Goal: Complete application form: Complete application form

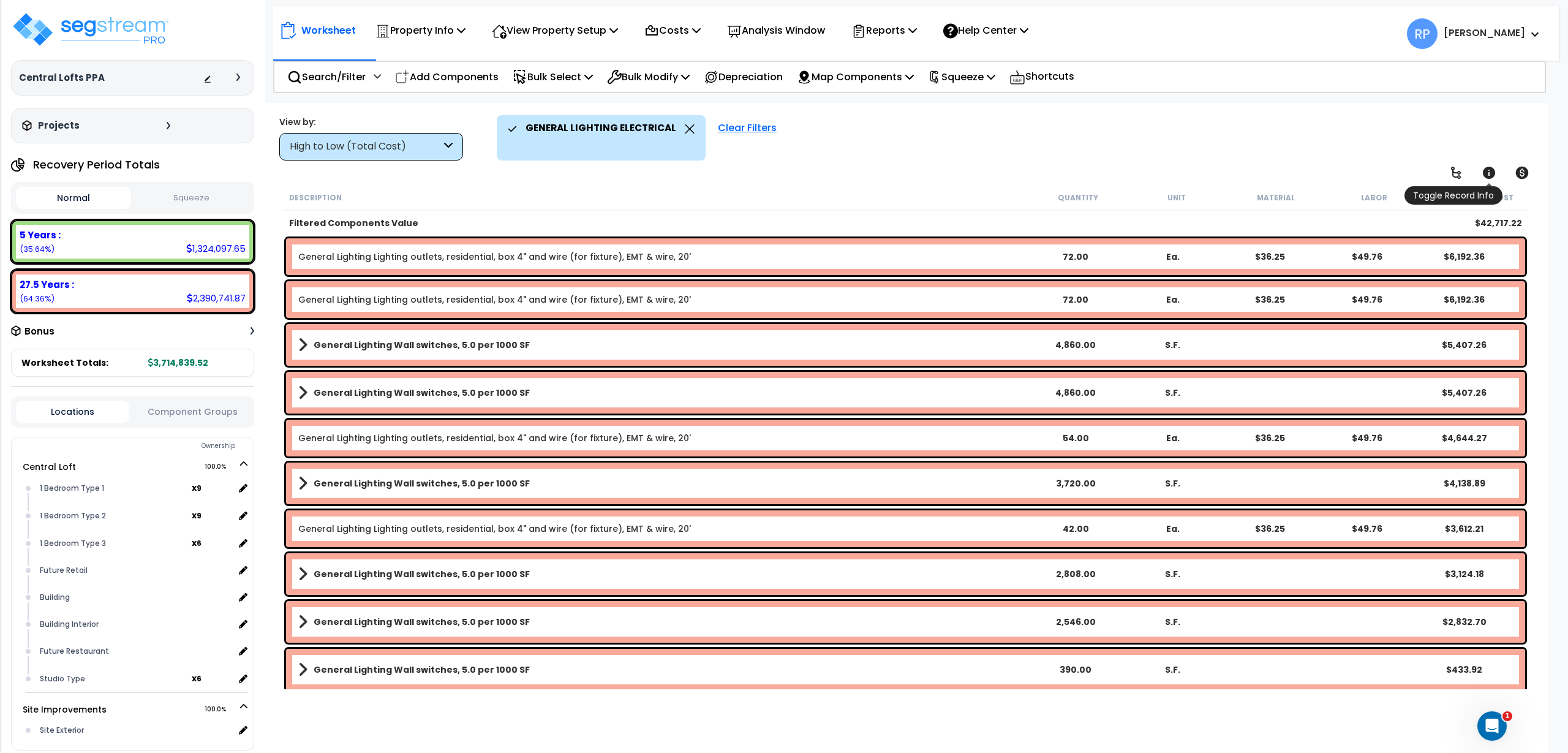
click at [1484, 177] on icon at bounding box center [1489, 173] width 15 height 15
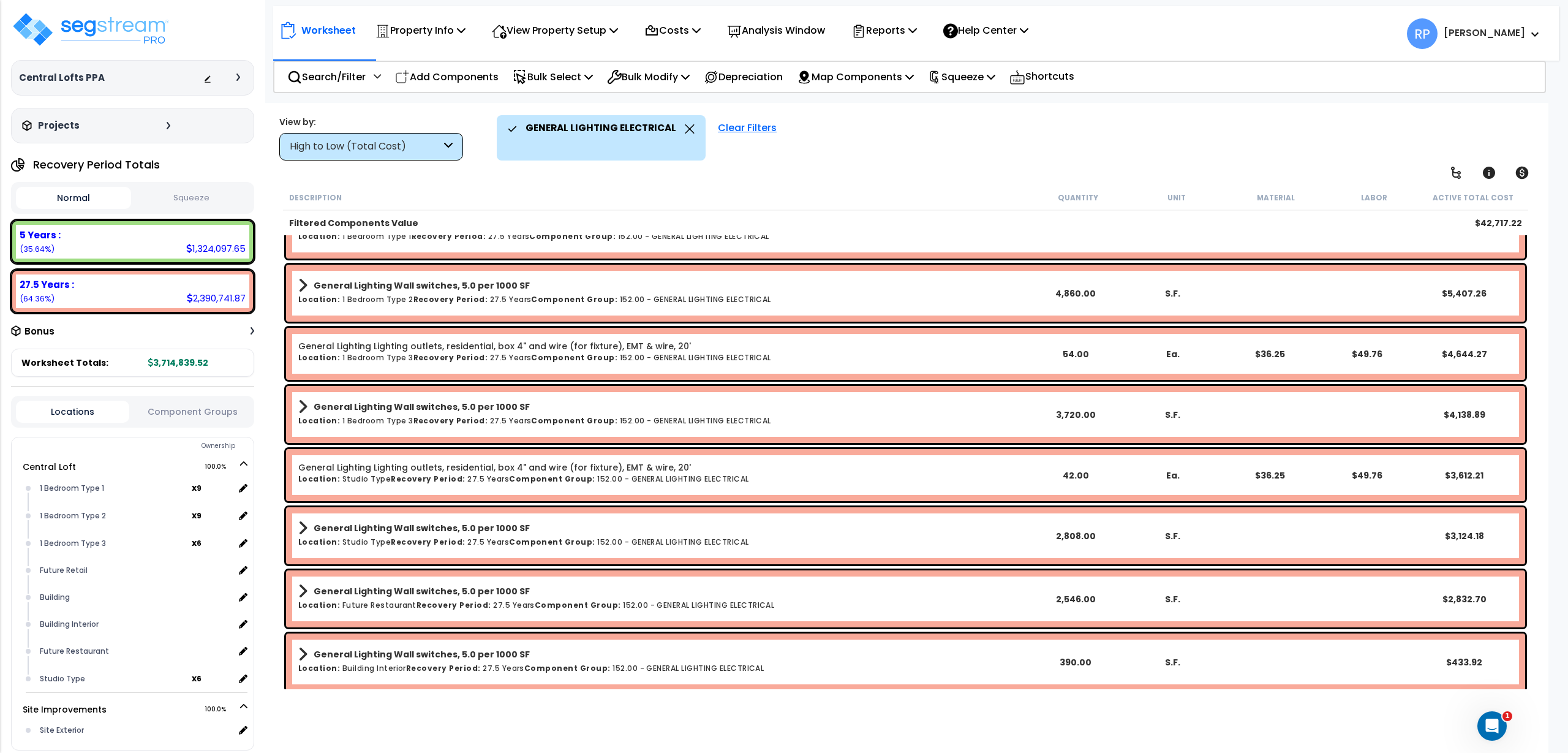
scroll to position [306, 0]
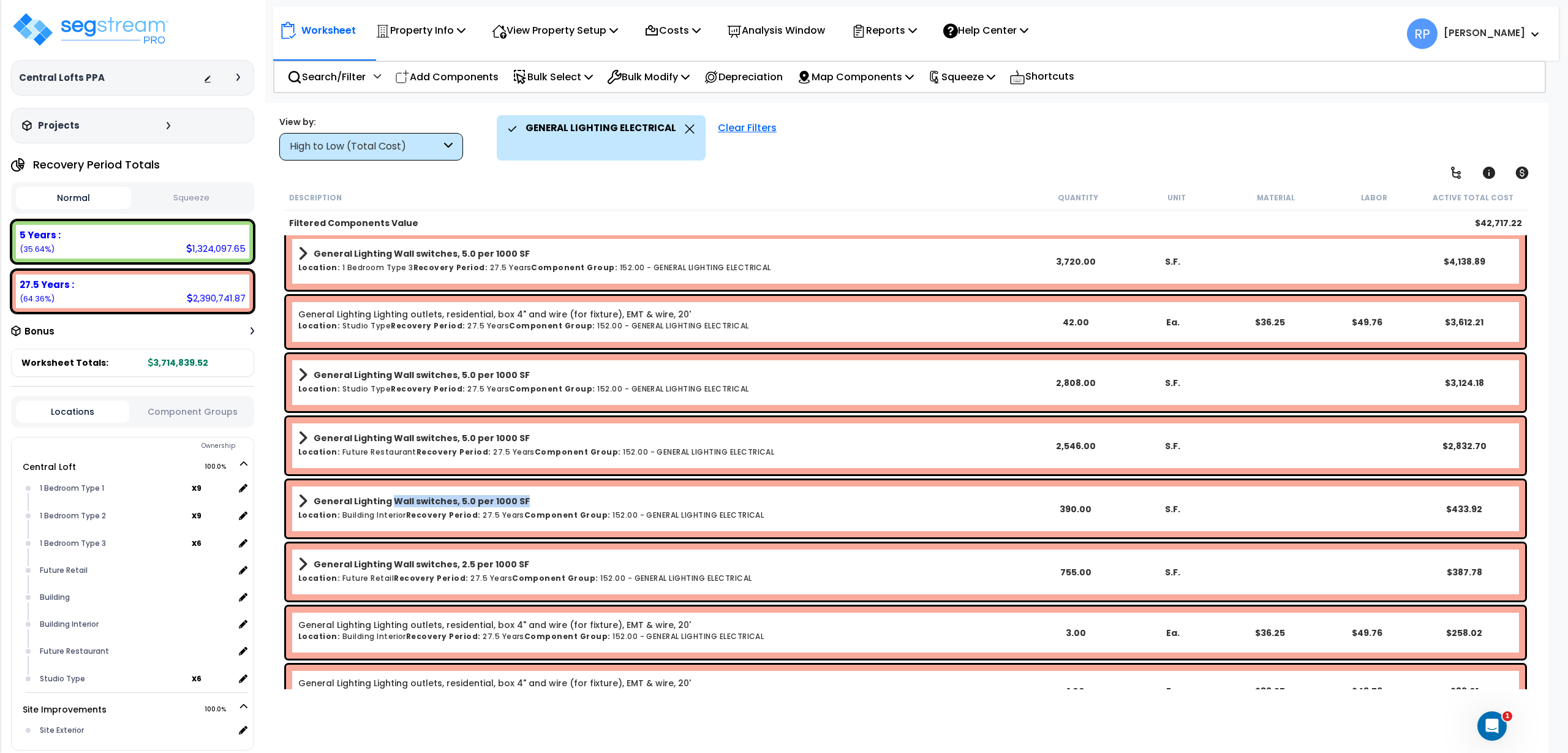
drag, startPoint x: 532, startPoint y: 497, endPoint x: 389, endPoint y: 502, distance: 143.1
click at [389, 502] on link "General Lighting Wall switches, 5.0 per 1000 SF" at bounding box center [663, 501] width 729 height 17
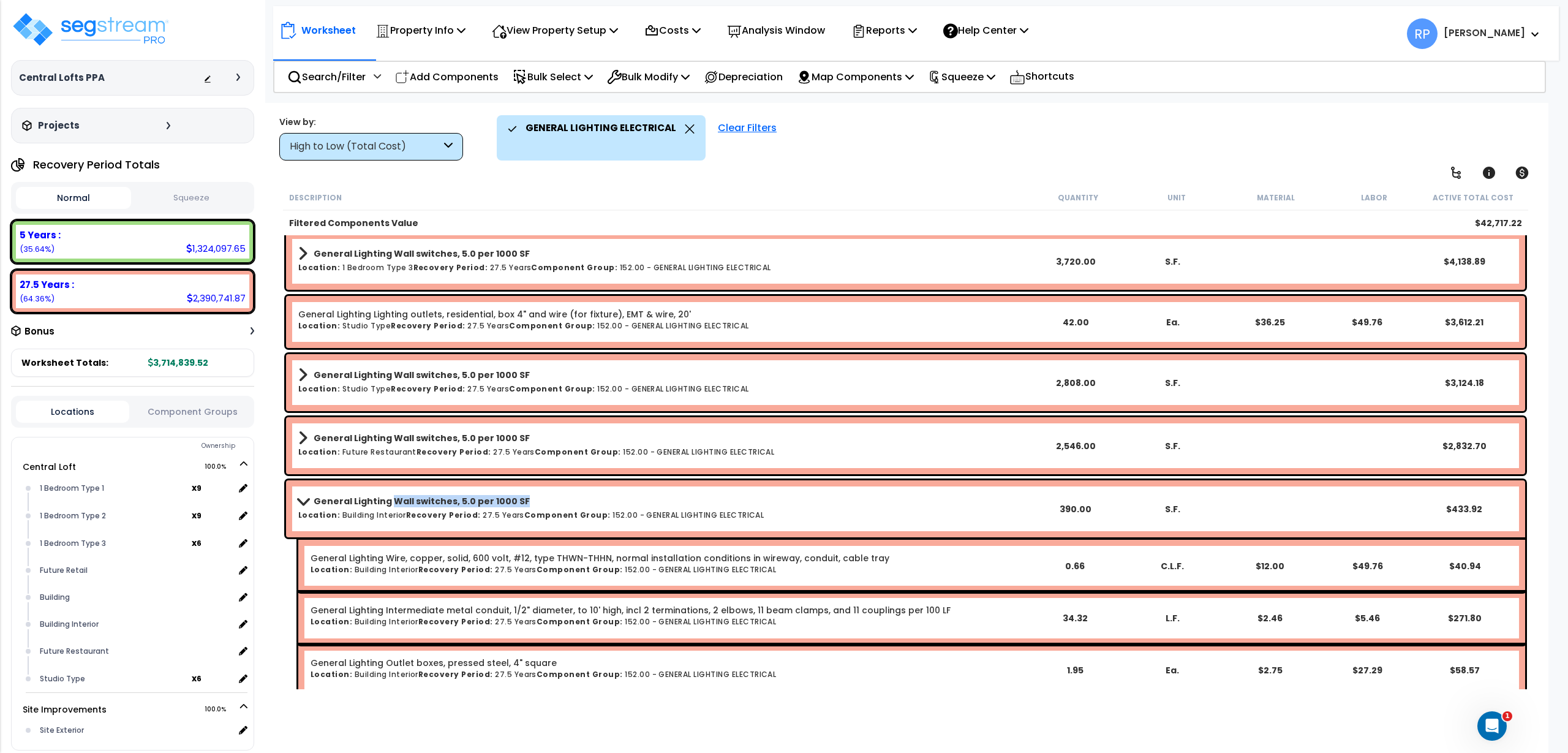
copy b "Wall switches, 5.0 per 1000 SF"
click at [466, 28] on p "View Property Setup" at bounding box center [420, 30] width 90 height 17
click at [539, 92] on link "View Questionnaire" at bounding box center [546, 84] width 121 height 24
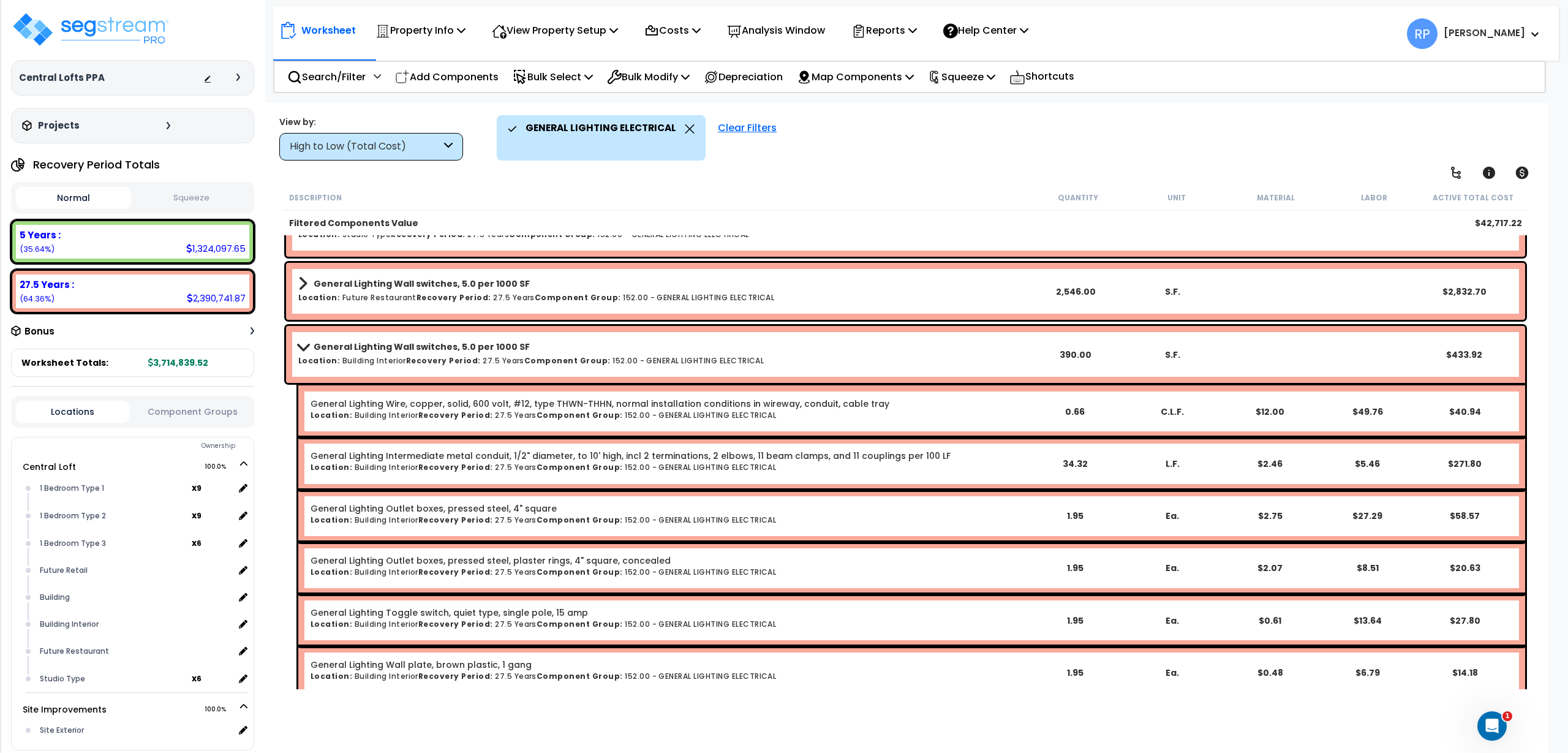
scroll to position [460, 0]
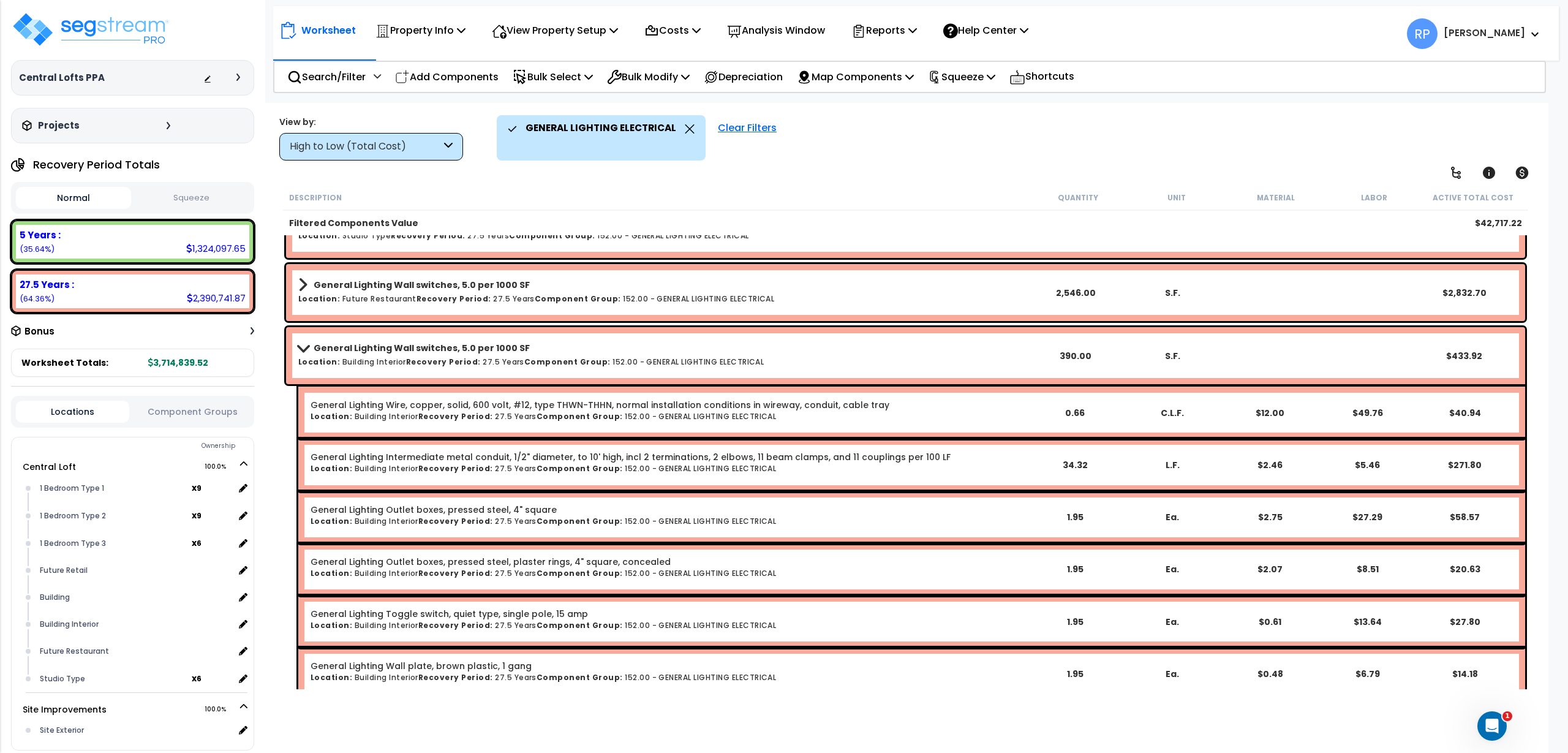
drag, startPoint x: 736, startPoint y: 484, endPoint x: 1171, endPoint y: 150, distance: 548.4
click at [1171, 150] on div "GENERAL LIGHTING ELECTRICAL Clear Filters" at bounding box center [1001, 138] width 1009 height 45
click at [377, 342] on b "General Lighting Wall switches, 5.0 per 1000 SF" at bounding box center [421, 347] width 216 height 12
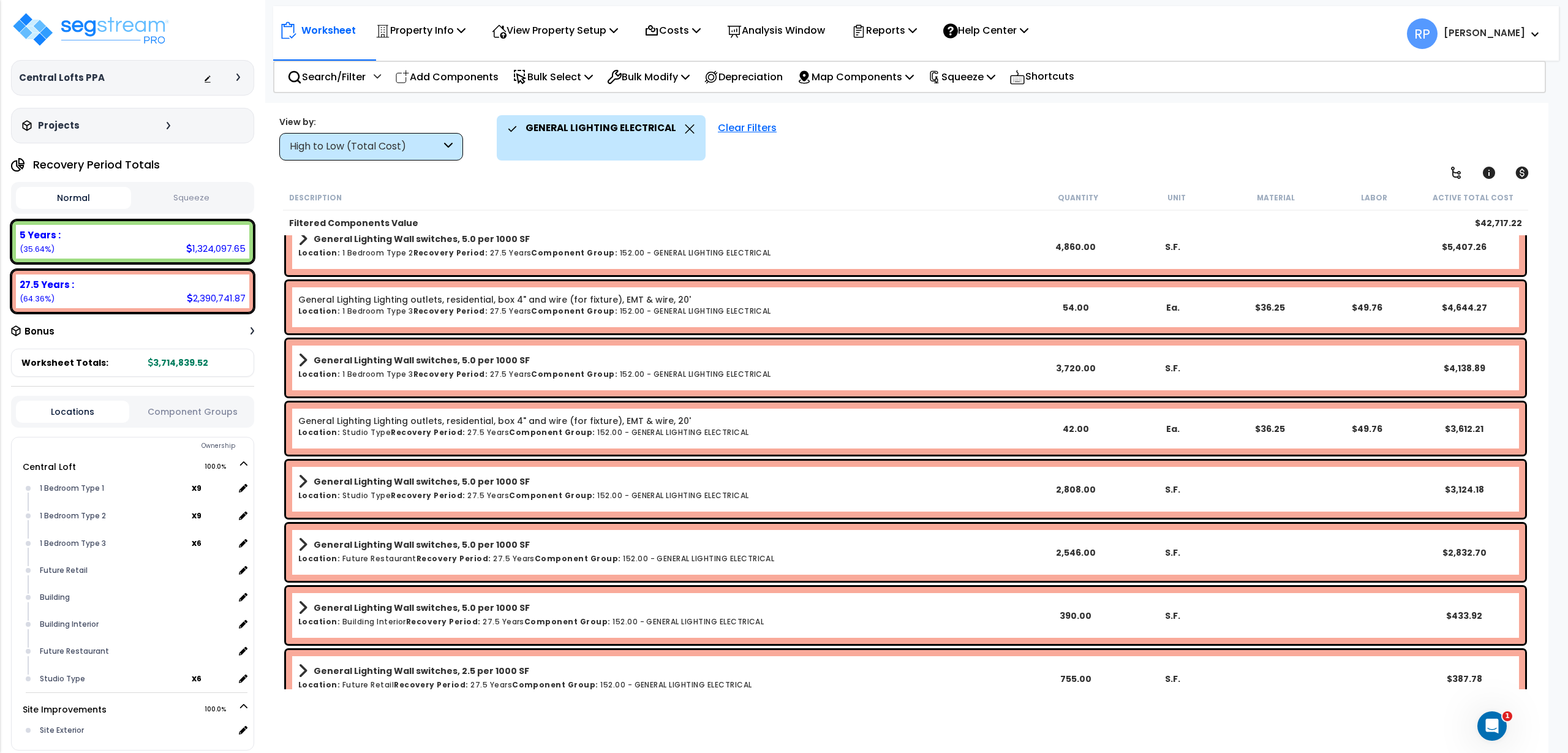
scroll to position [337, 0]
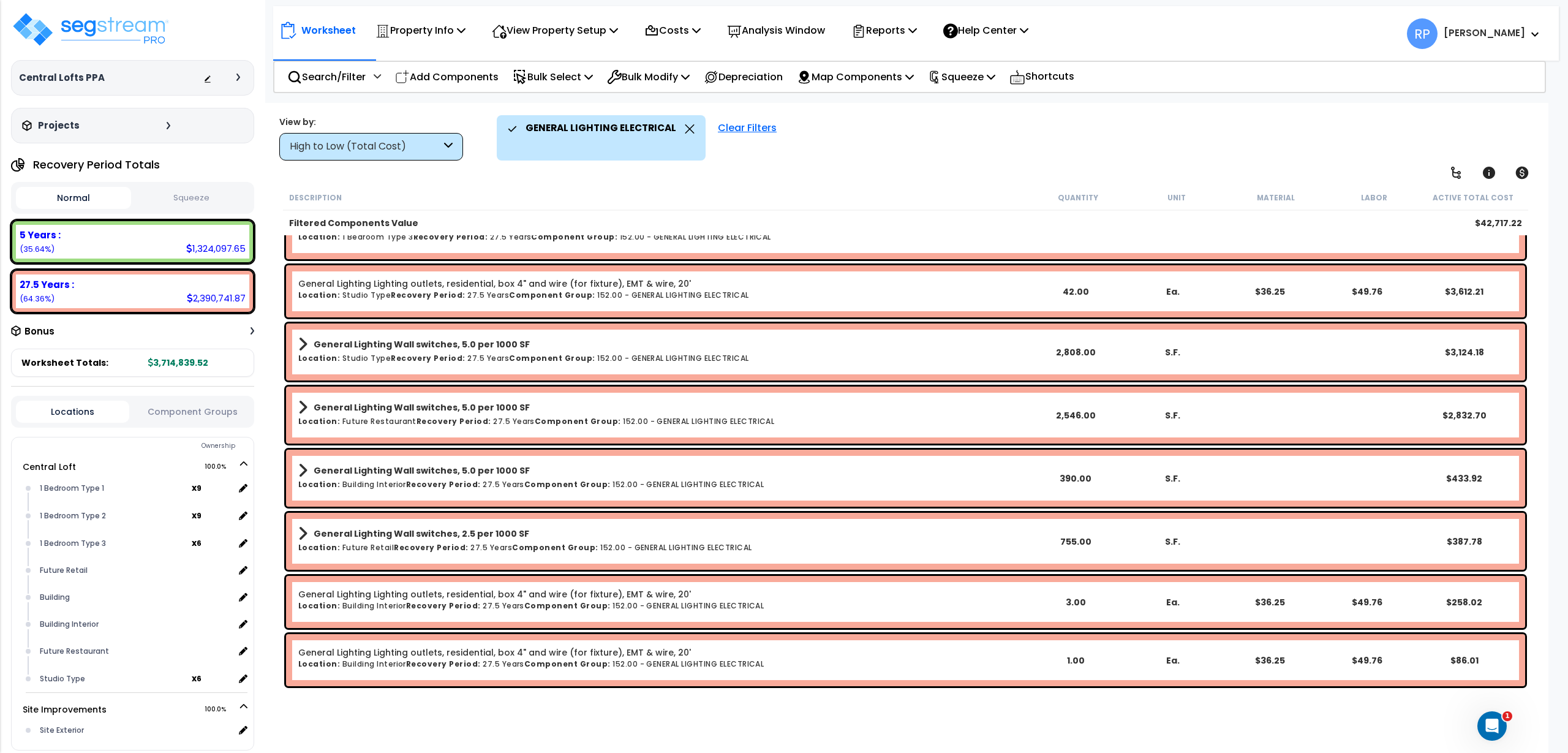
click at [685, 131] on icon at bounding box center [690, 129] width 9 height 9
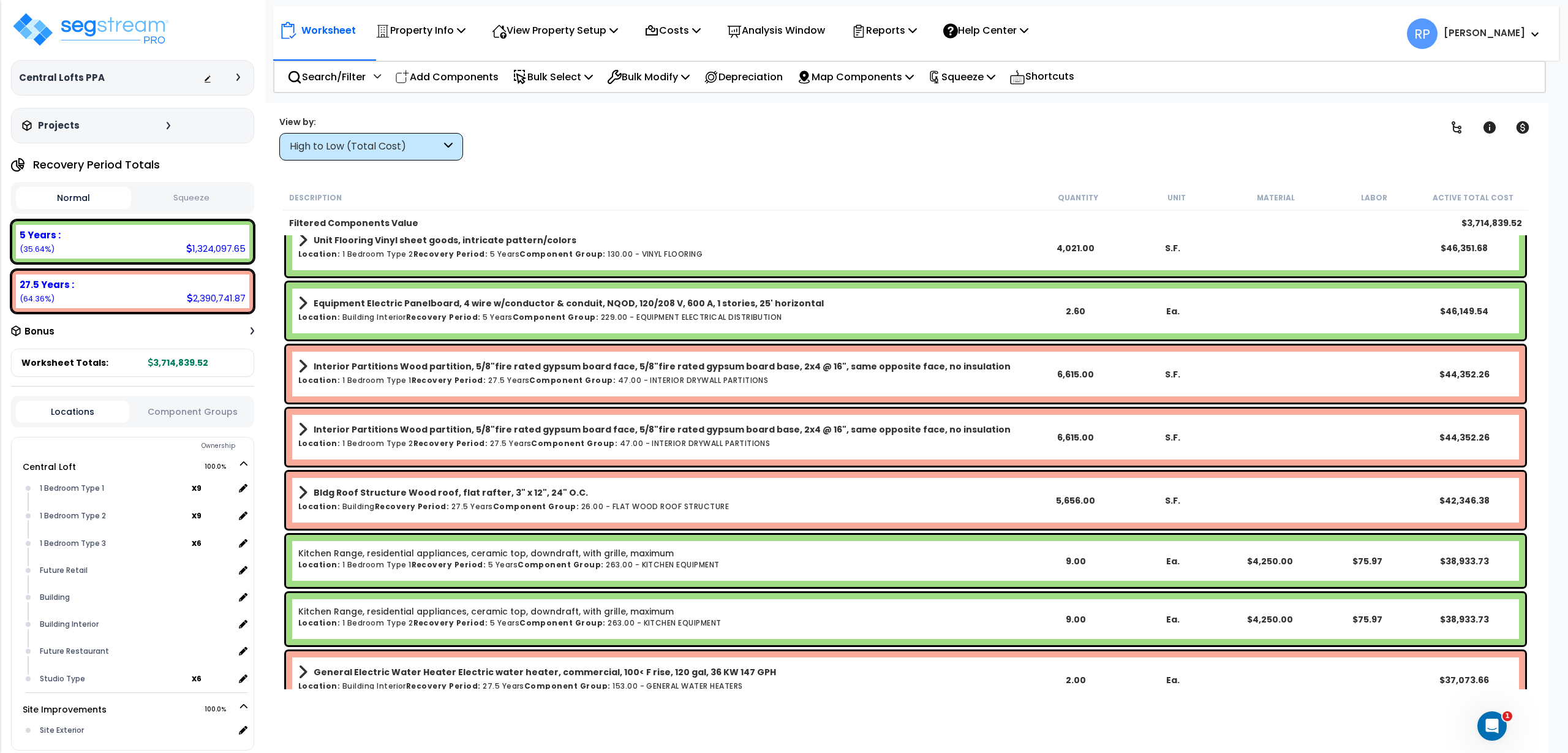
click at [324, 149] on div "High to Low (Total Cost)" at bounding box center [365, 147] width 152 height 14
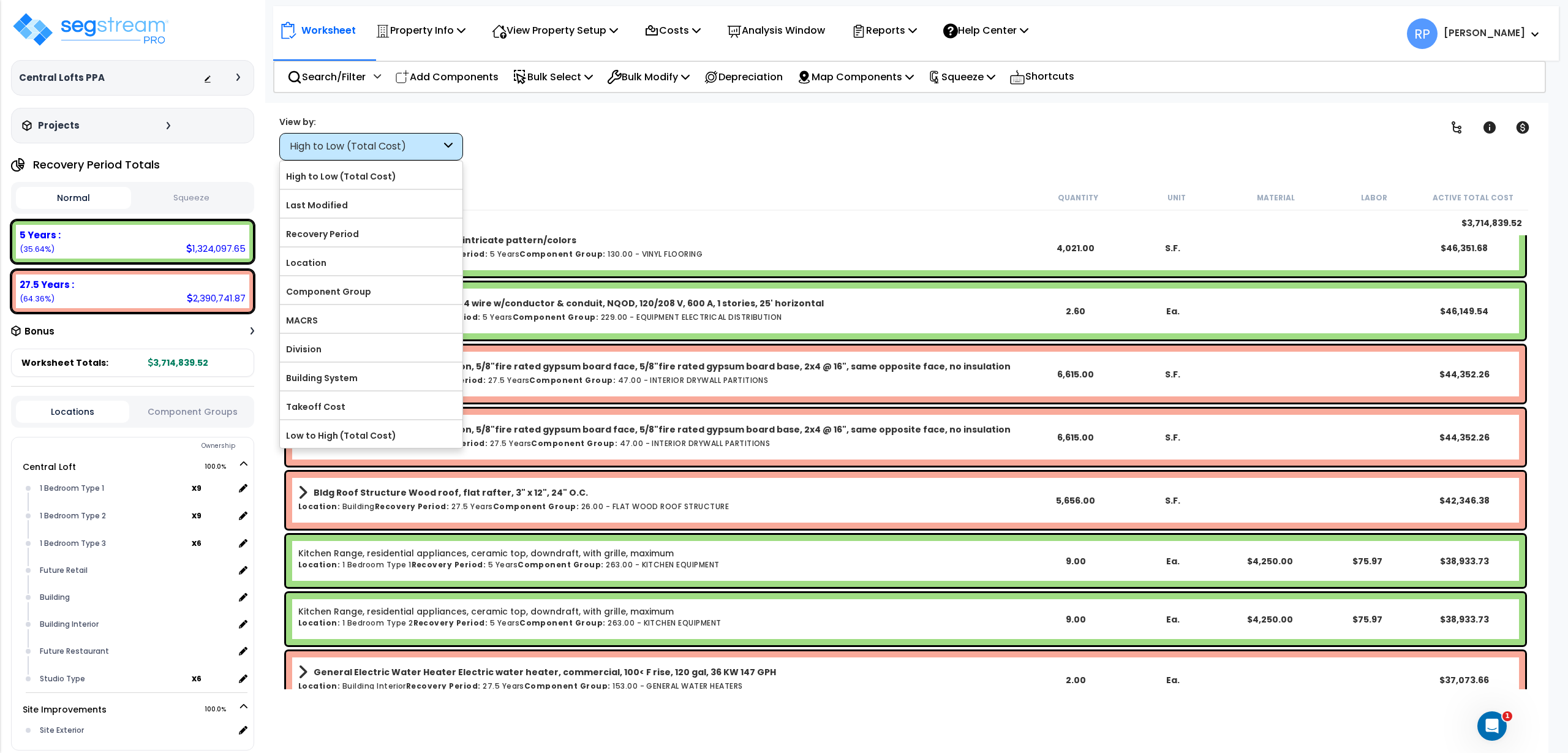
click at [324, 149] on div "High to Low (Total Cost)" at bounding box center [365, 147] width 152 height 14
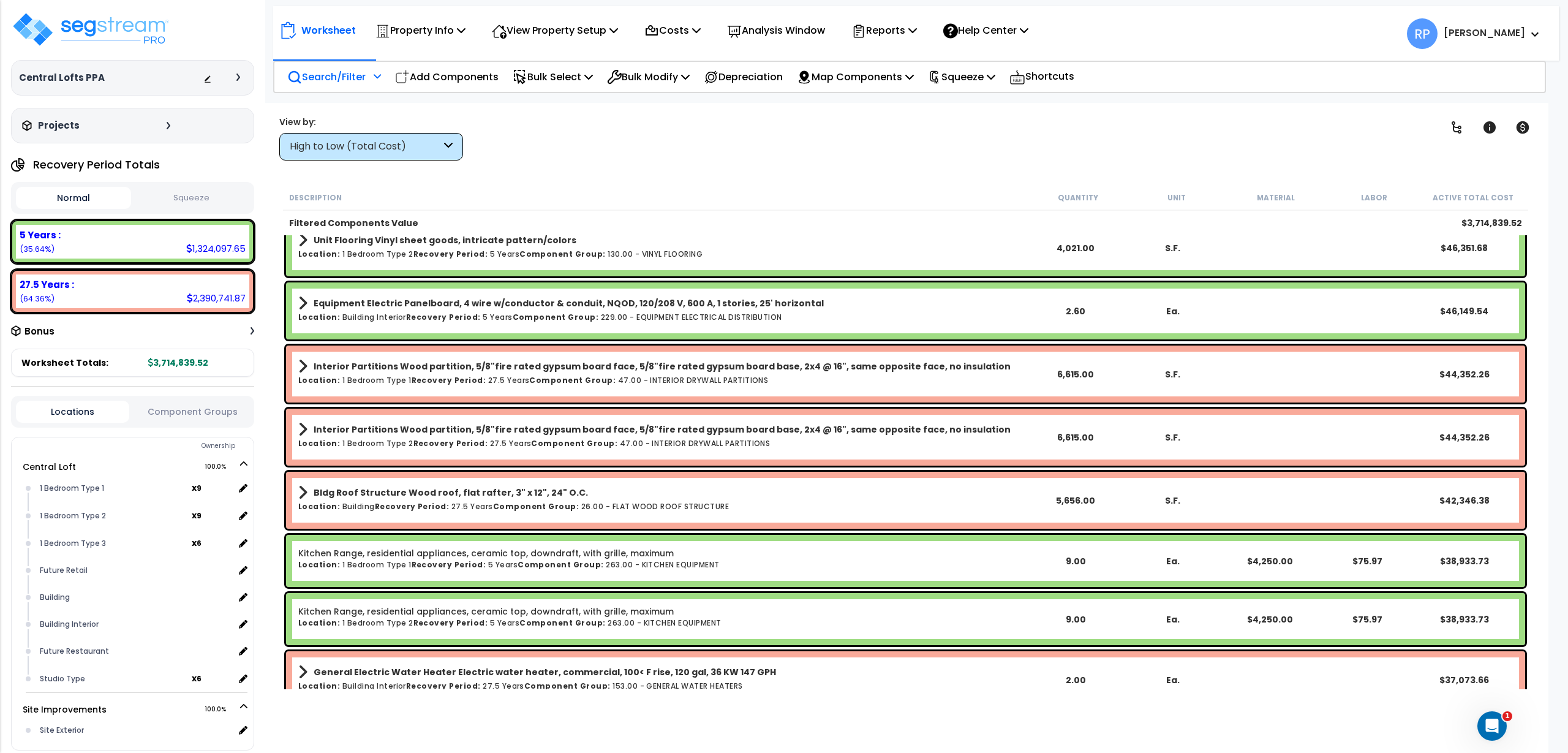
click at [341, 81] on p "Search/Filter" at bounding box center [327, 77] width 79 height 17
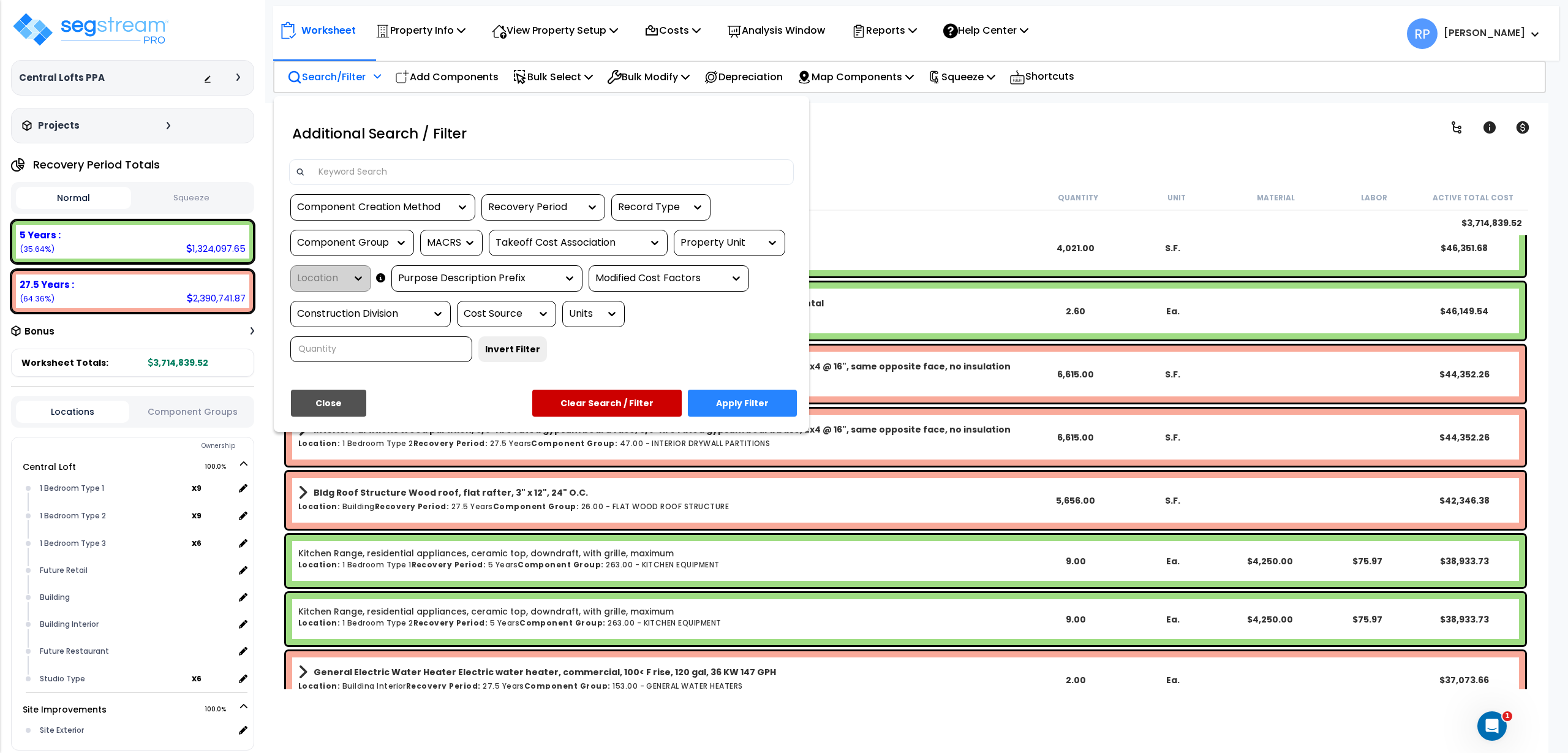
click at [346, 251] on div "Component Group" at bounding box center [352, 242] width 124 height 26
click at [351, 246] on div "Component Group" at bounding box center [343, 243] width 92 height 14
type input "general lig"
click at [400, 277] on div "GENERAL LIGHTING FIXTURES" at bounding box center [382, 280] width 184 height 33
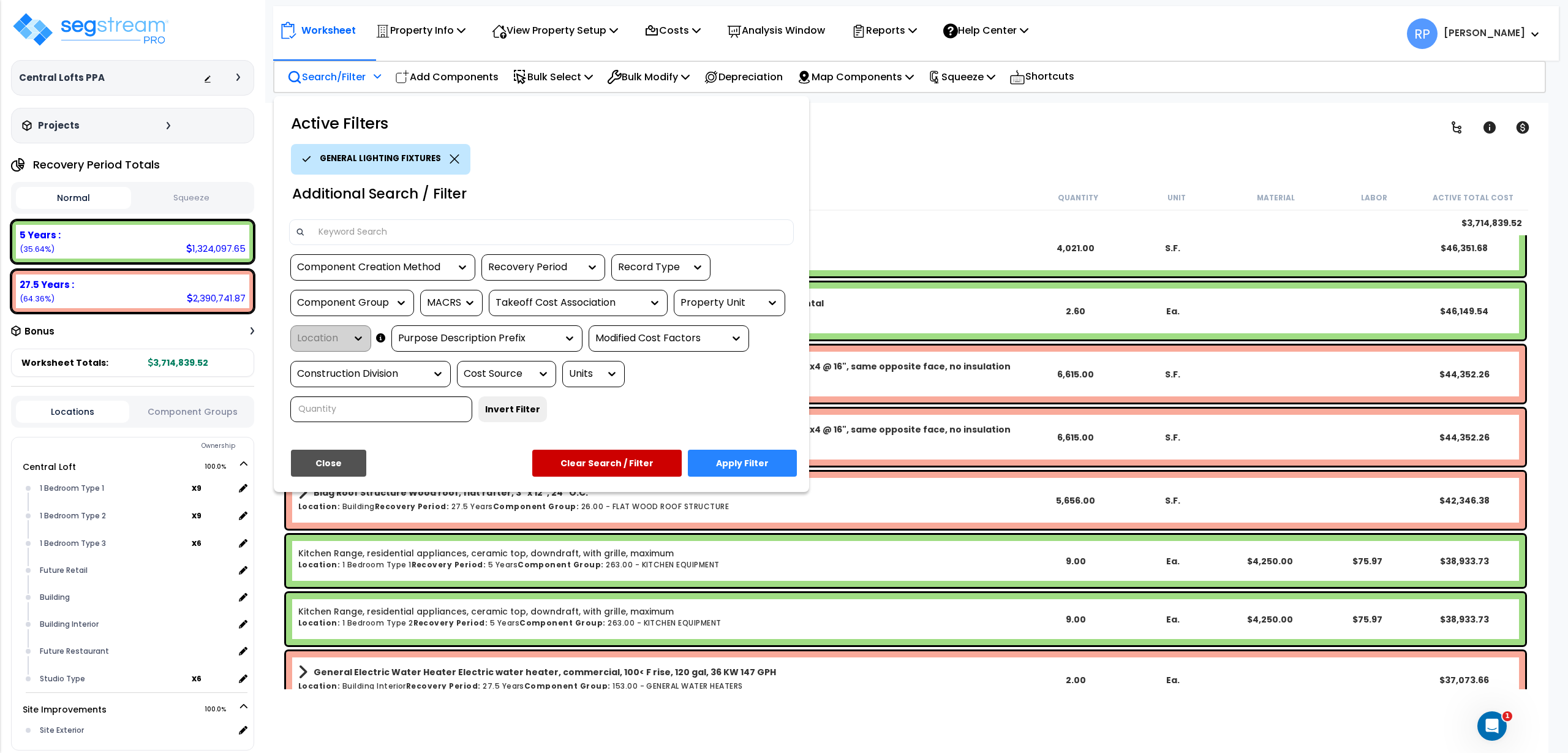
click at [734, 464] on button "Apply Filter" at bounding box center [742, 463] width 109 height 27
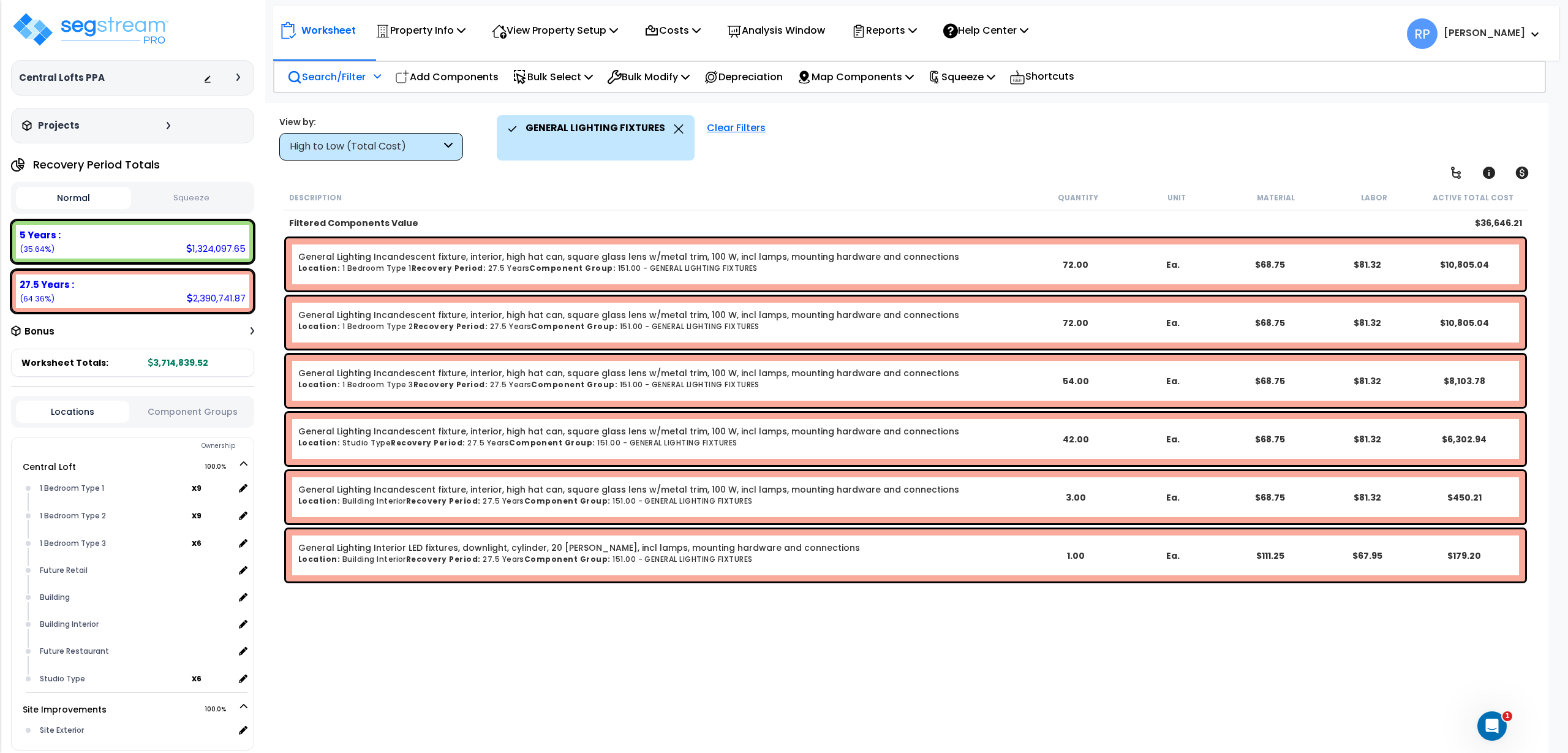
scroll to position [0, 0]
click at [525, 547] on link "General Lighting Interior LED fixtures, downlight, cylinder, 20 [PERSON_NAME], …" at bounding box center [579, 547] width 562 height 12
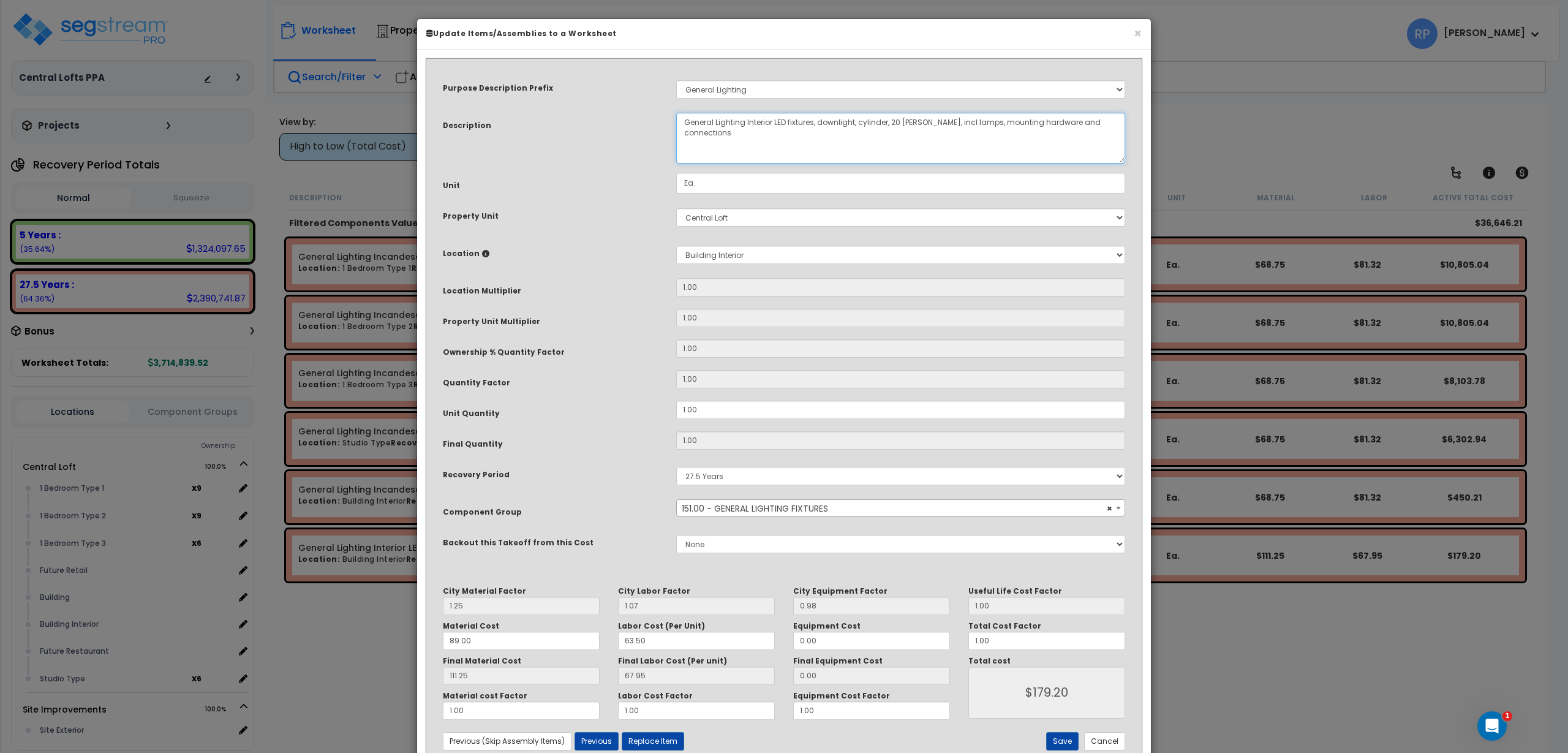
drag, startPoint x: 1105, startPoint y: 121, endPoint x: 747, endPoint y: 144, distance: 358.7
click at [747, 144] on textarea "General Lighting Interior LED fixtures, downlight, cylinder, 20 [PERSON_NAME], …" at bounding box center [901, 138] width 449 height 51
drag, startPoint x: 744, startPoint y: 122, endPoint x: 910, endPoint y: 125, distance: 166.0
click at [910, 125] on textarea "General Lighting Interior LED fixtures, downlight, cylinder, 20 [PERSON_NAME], …" at bounding box center [901, 138] width 449 height 51
click at [1371, 145] on div "× Update Items/Assemblies to a Worksheet Purpose Description Prefix Select A Ne…" at bounding box center [784, 376] width 1568 height 753
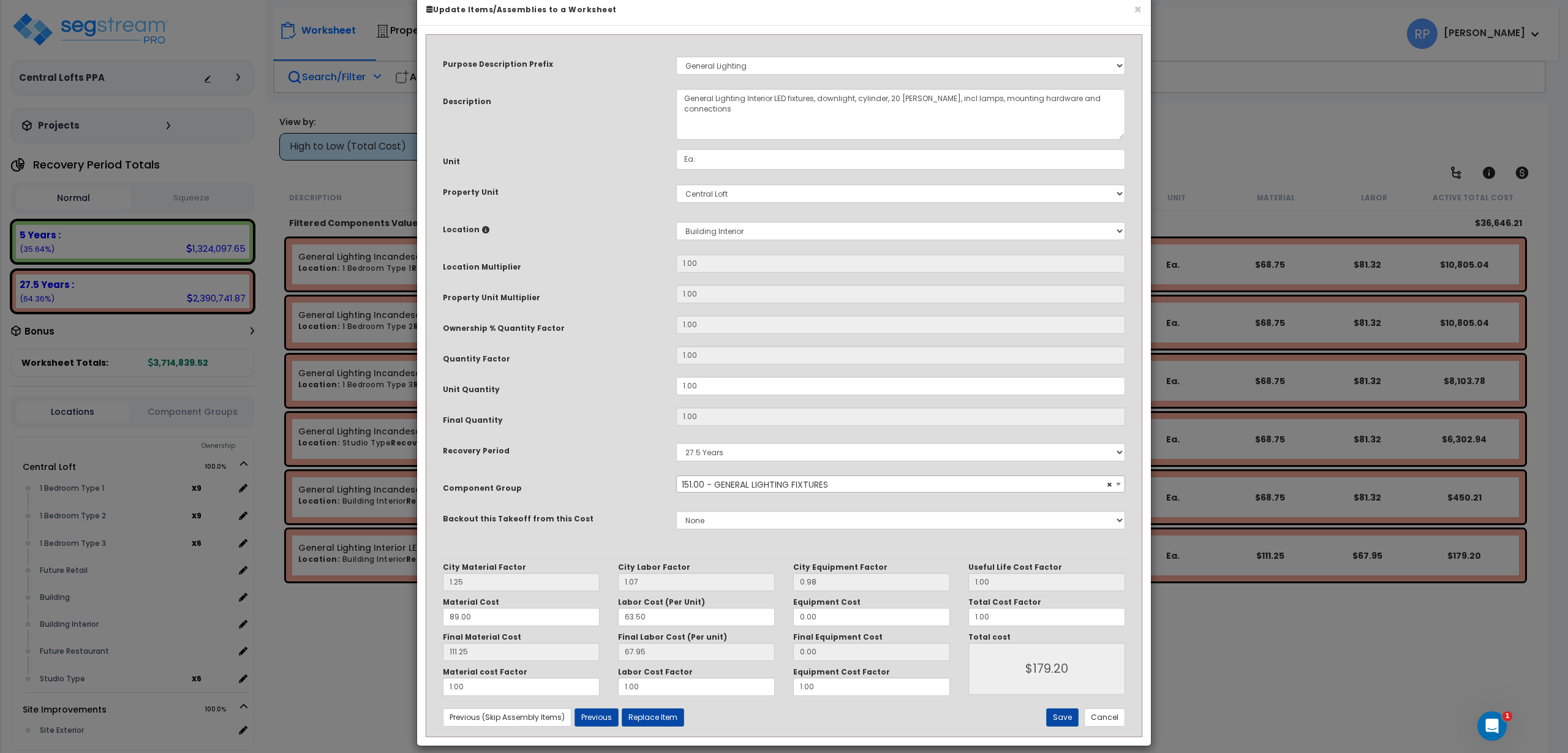
scroll to position [35, 0]
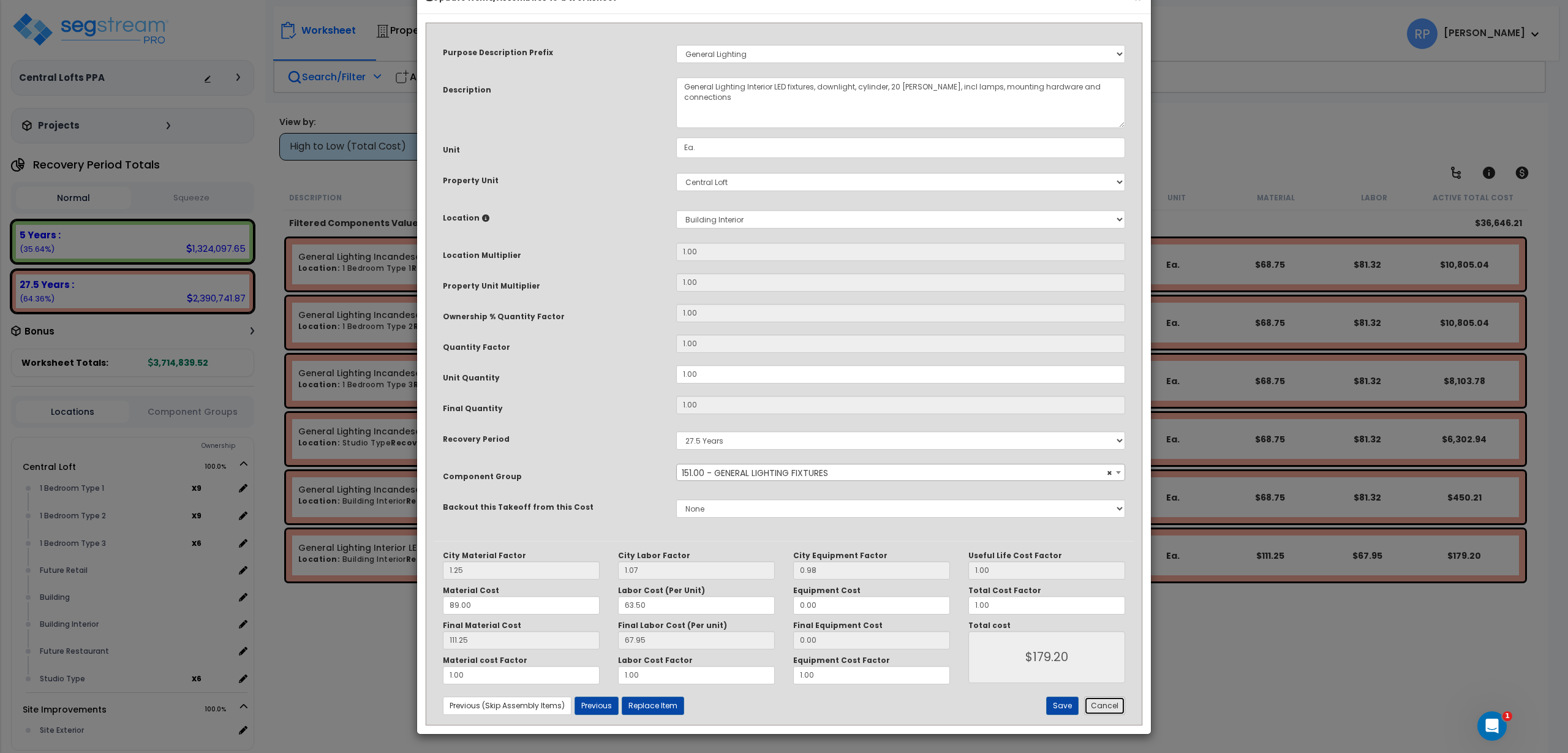
click at [1108, 699] on button "Cancel" at bounding box center [1105, 705] width 41 height 19
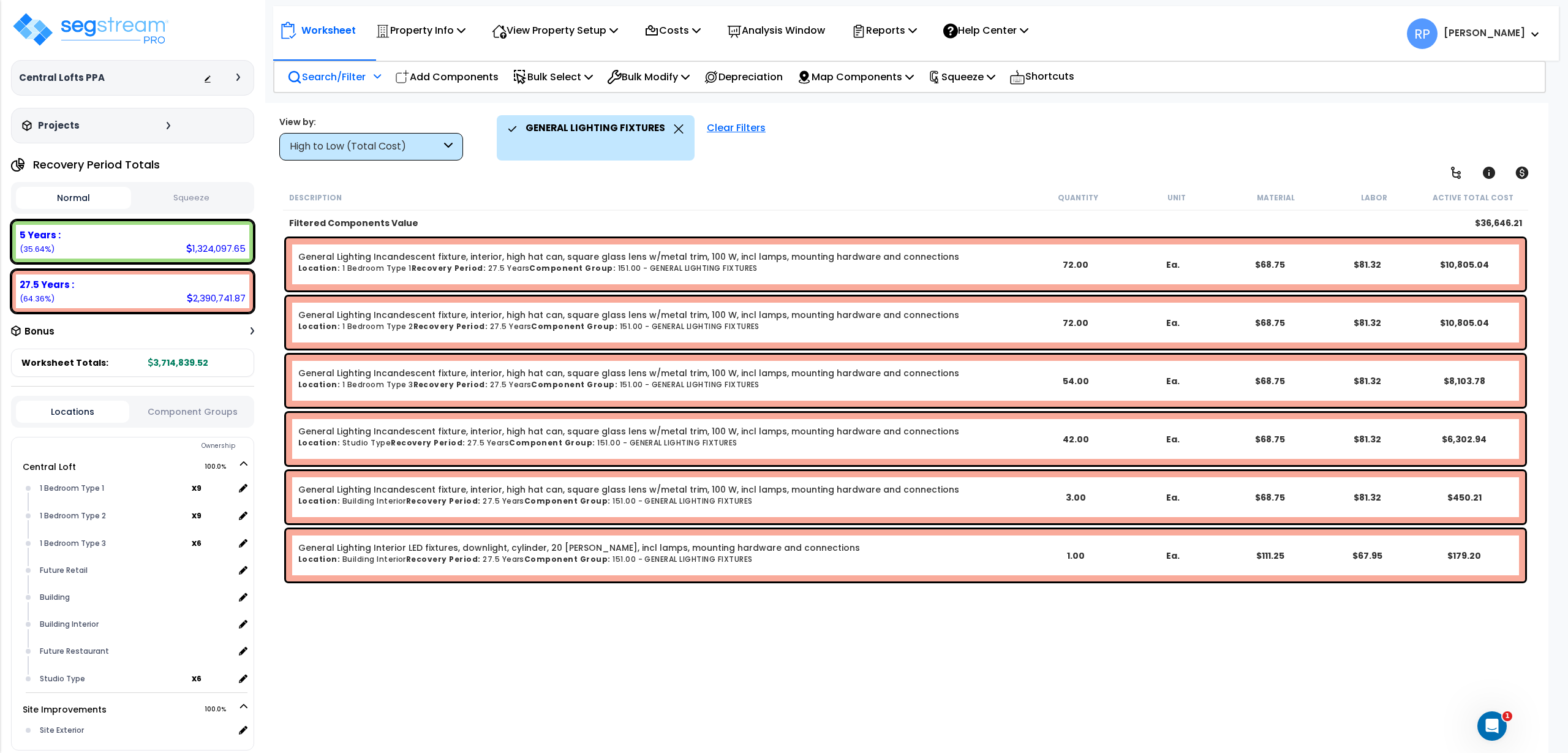
click at [433, 554] on b "Recovery Period:" at bounding box center [444, 559] width 75 height 10
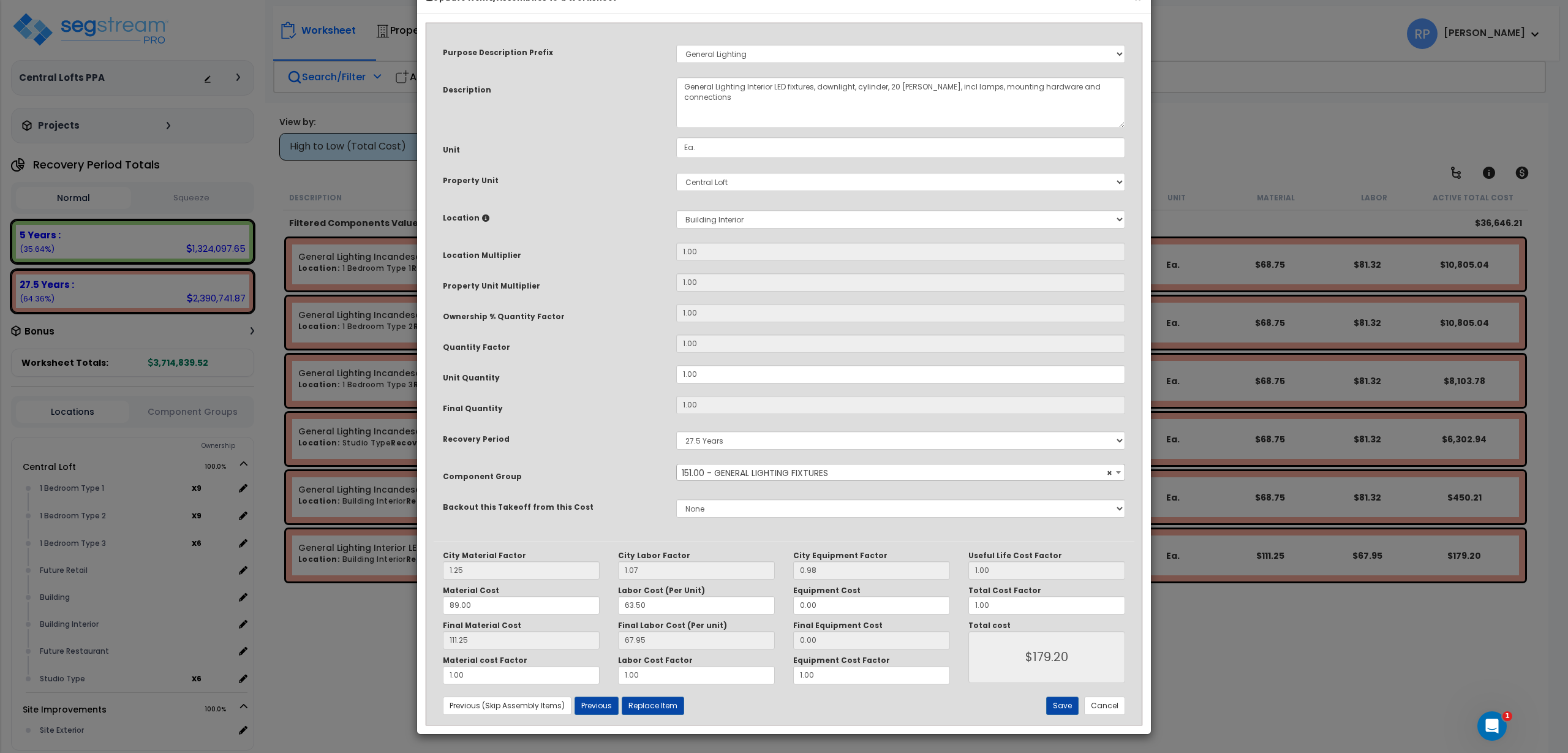
scroll to position [0, 0]
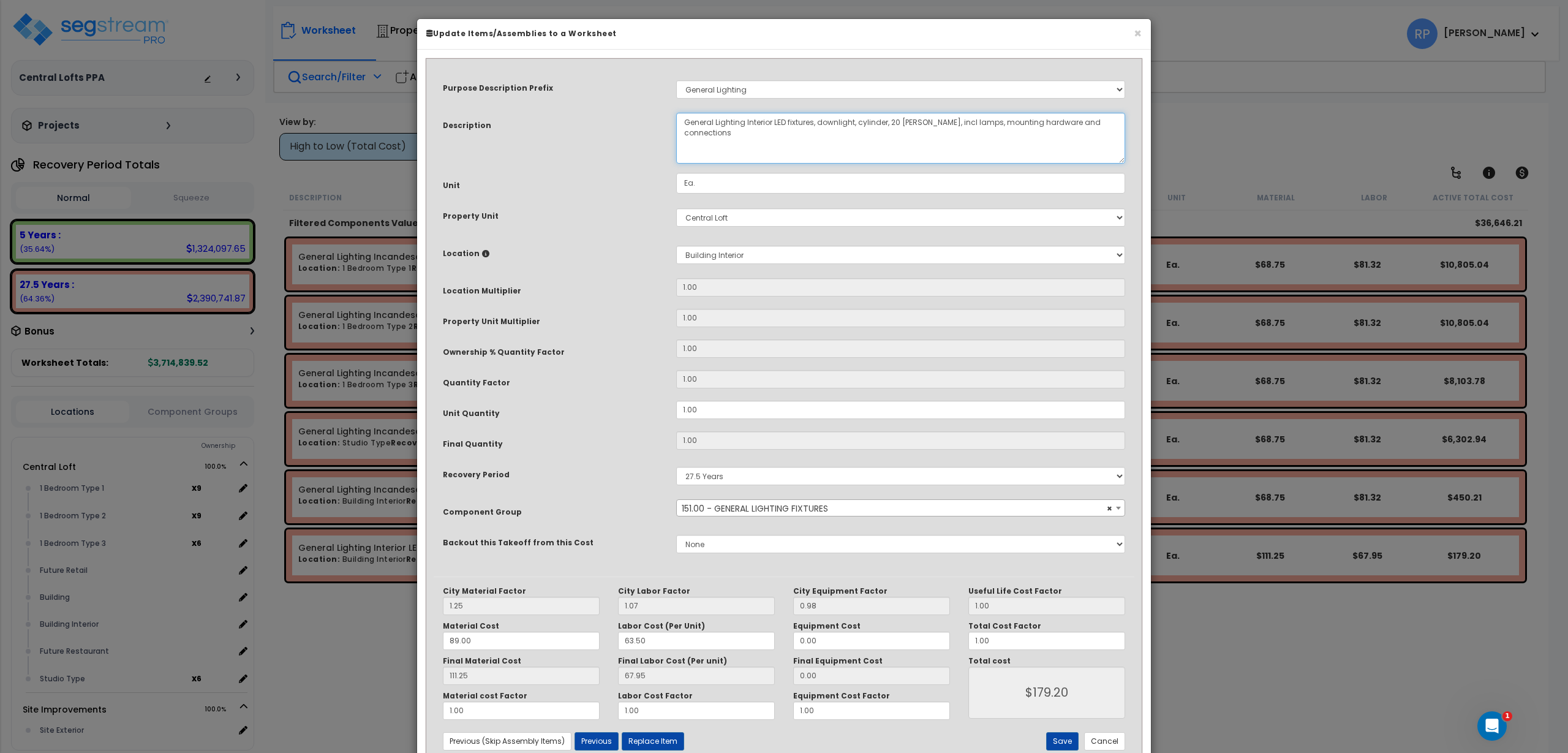
drag, startPoint x: 749, startPoint y: 123, endPoint x: 852, endPoint y: 122, distance: 103.0
click at [852, 122] on textarea "General Lighting Interior LED fixtures, downlight, cylinder, 20 [PERSON_NAME], …" at bounding box center [901, 138] width 449 height 51
drag, startPoint x: 746, startPoint y: 123, endPoint x: 888, endPoint y: 135, distance: 142.5
click at [888, 135] on textarea "General Lighting Interior LED fixtures, downlight, cylinder, 20 [PERSON_NAME], …" at bounding box center [901, 138] width 449 height 51
click at [1101, 741] on button "Cancel" at bounding box center [1105, 741] width 41 height 19
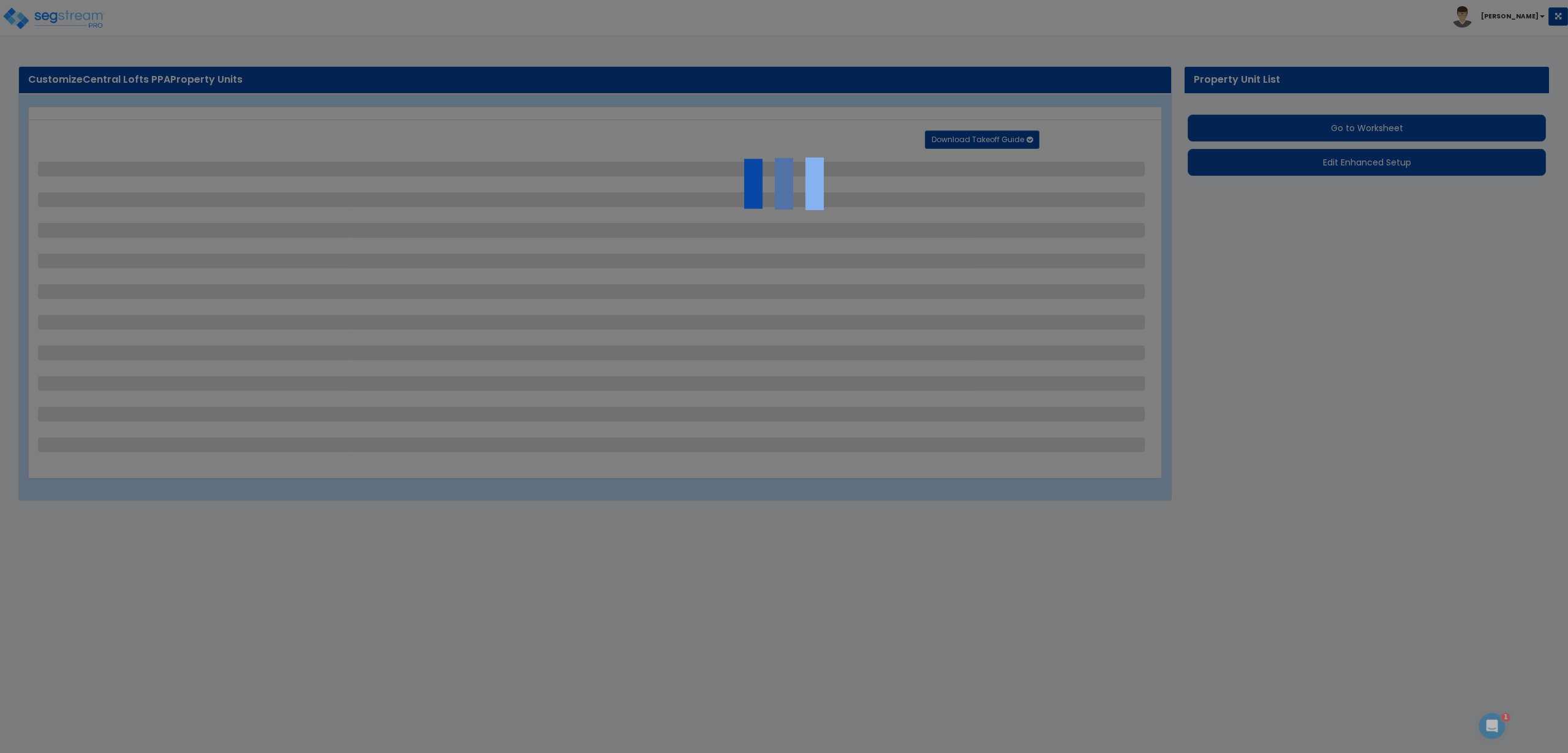
select select "2"
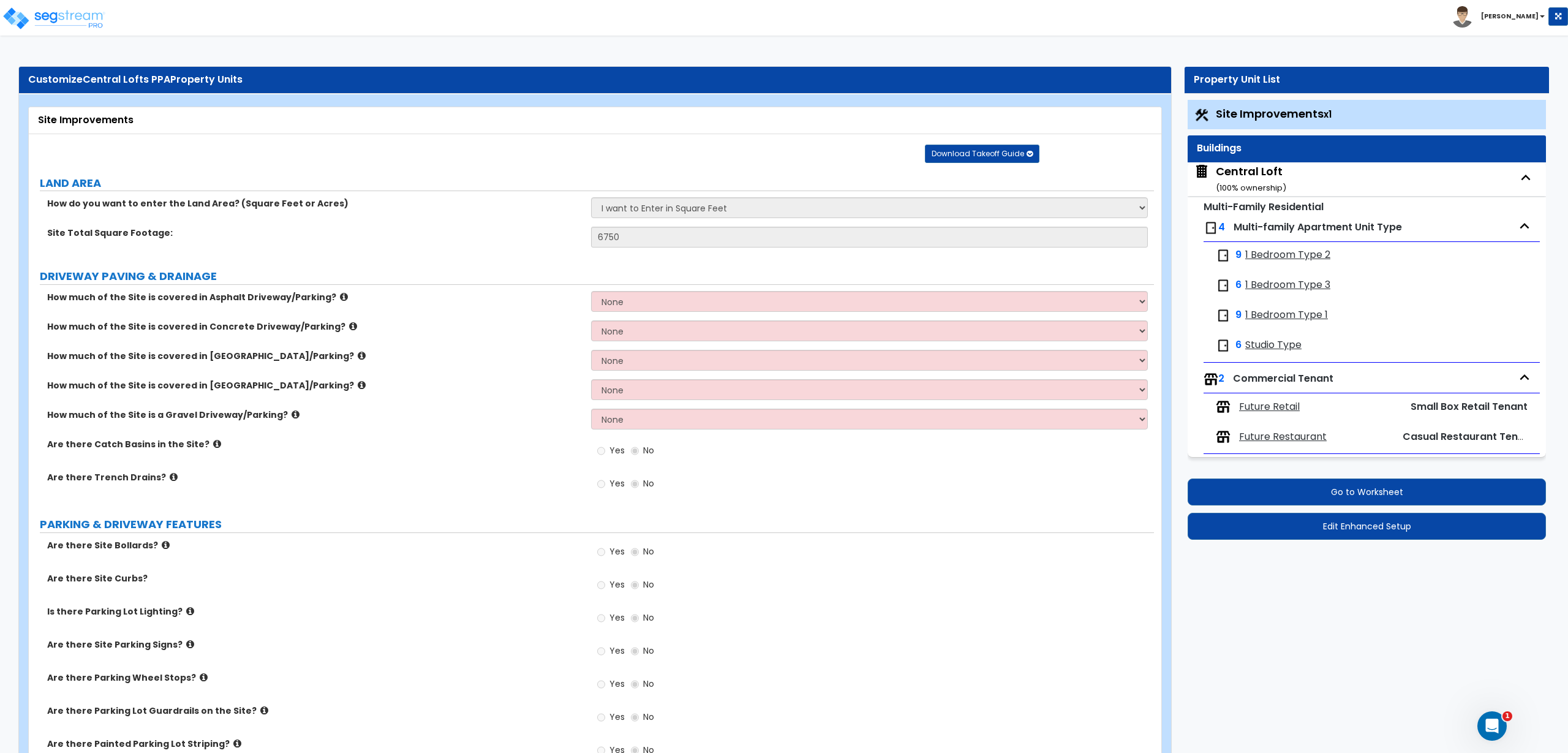
click at [1262, 184] on small "( 100 % ownership)" at bounding box center [1251, 188] width 70 height 12
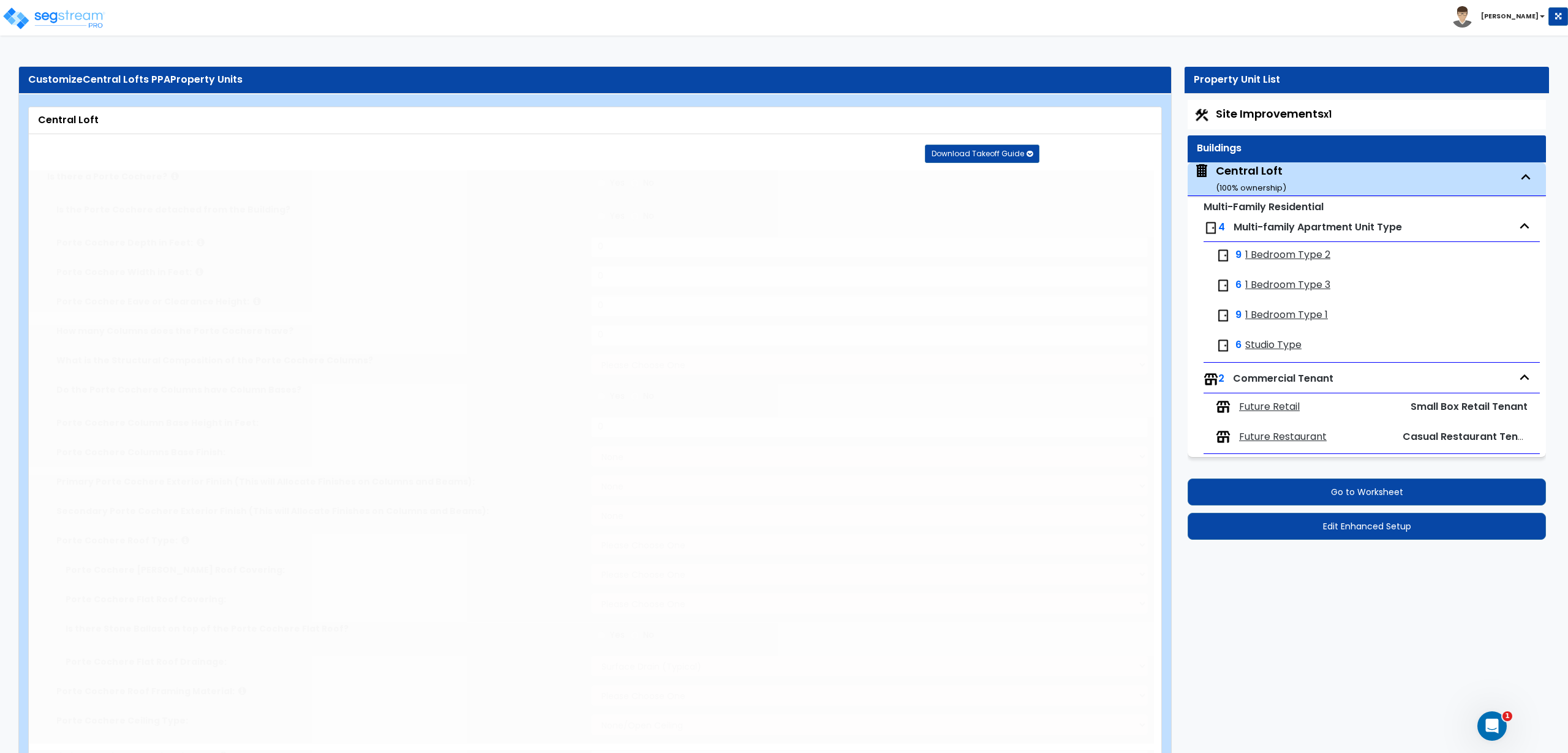
type input "45"
type input "115"
type input "4"
select select "1"
select select "3"
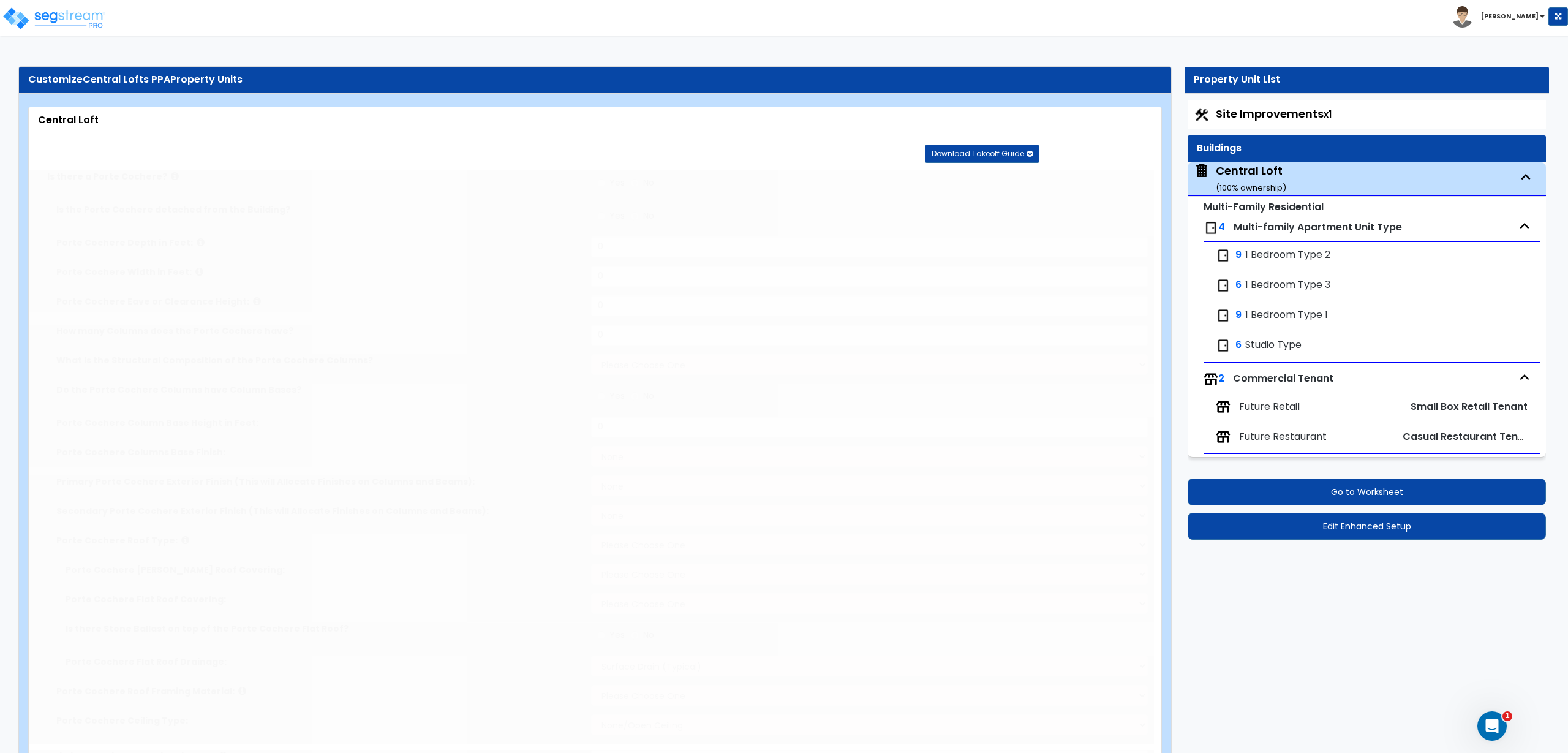
type input "5381"
type input "1"
type input "5293"
type input "1"
type input "5411"
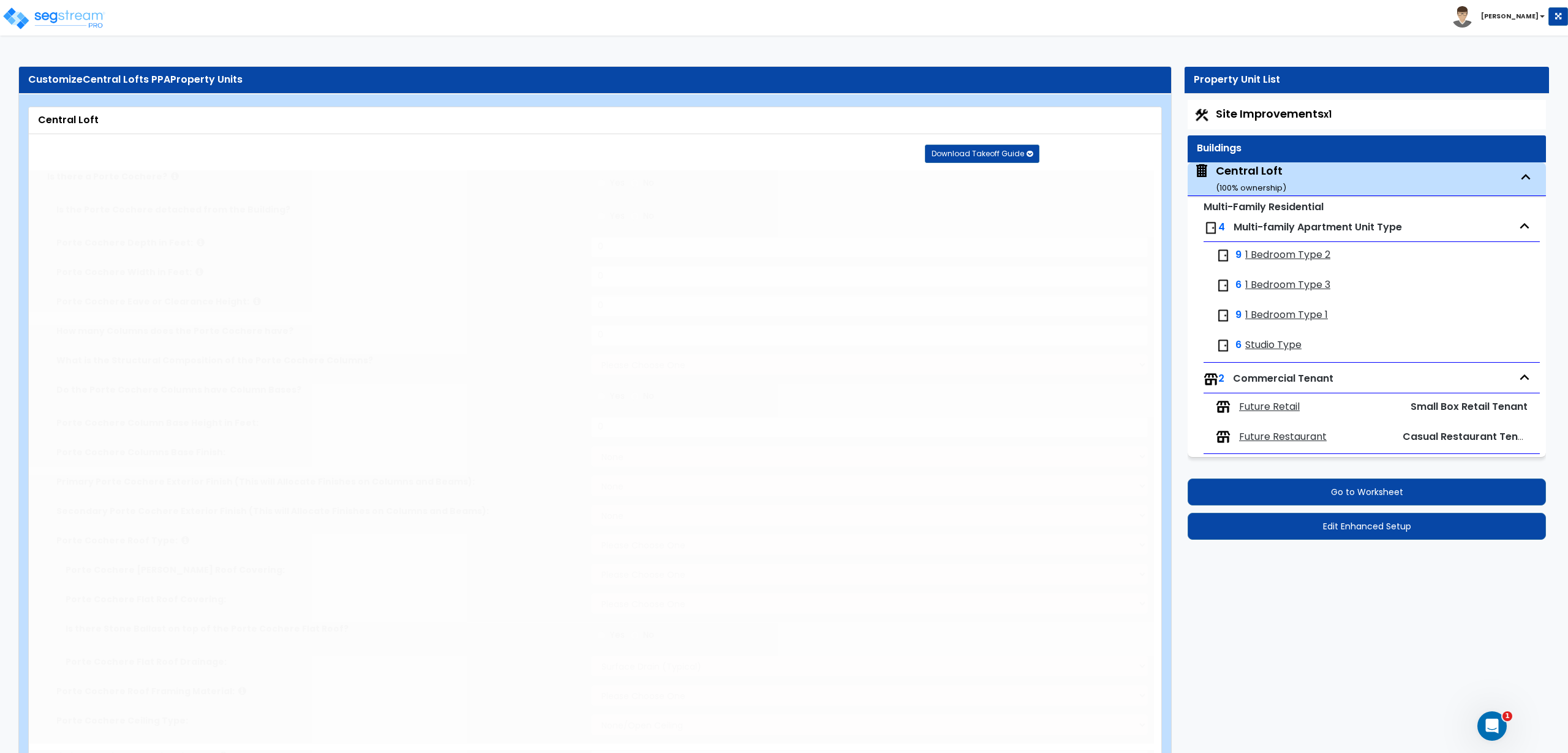
type input "1"
type input "5656"
type input "1"
select select "7"
select select "3"
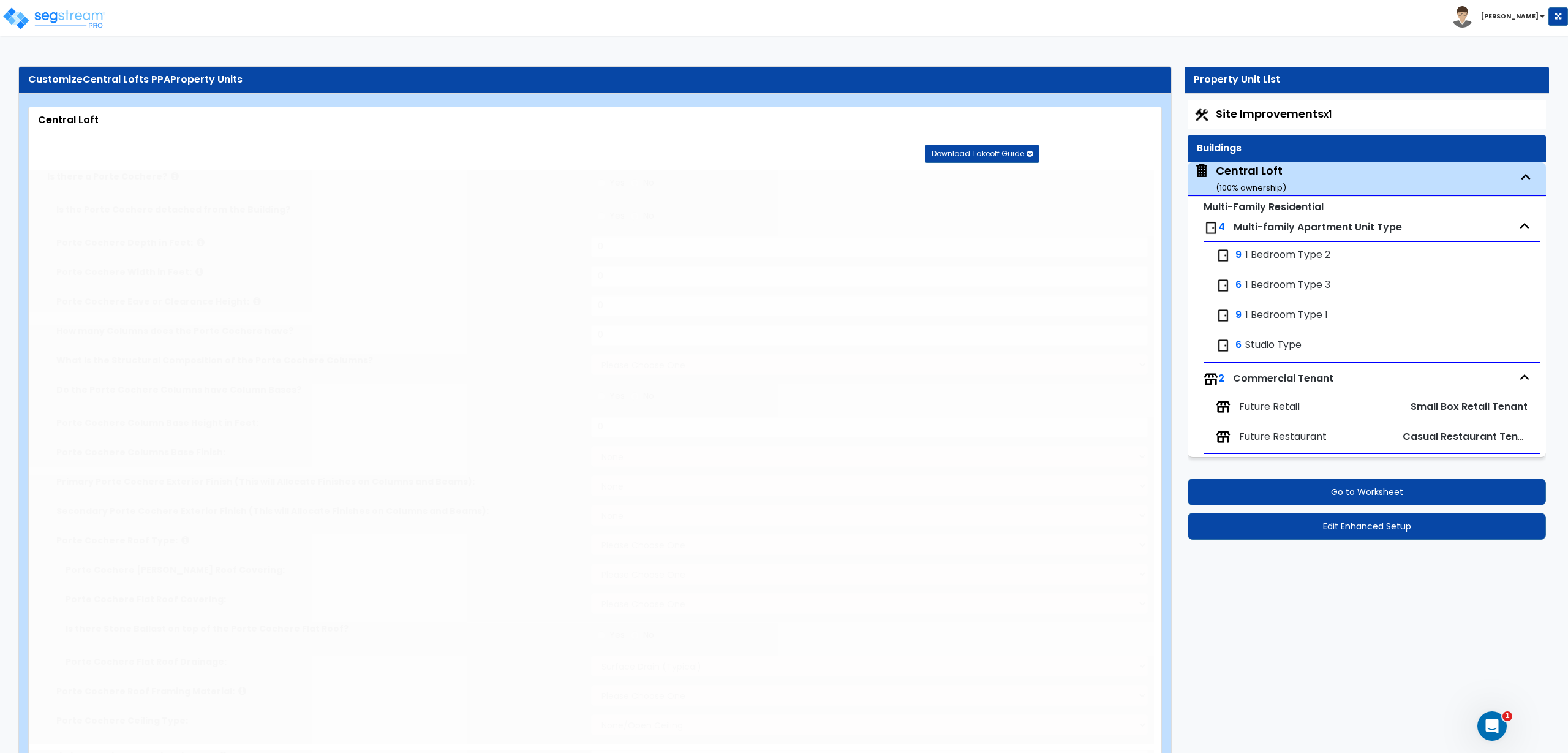
select select "9"
type input "50"
select select "13"
type input "45"
select select "4"
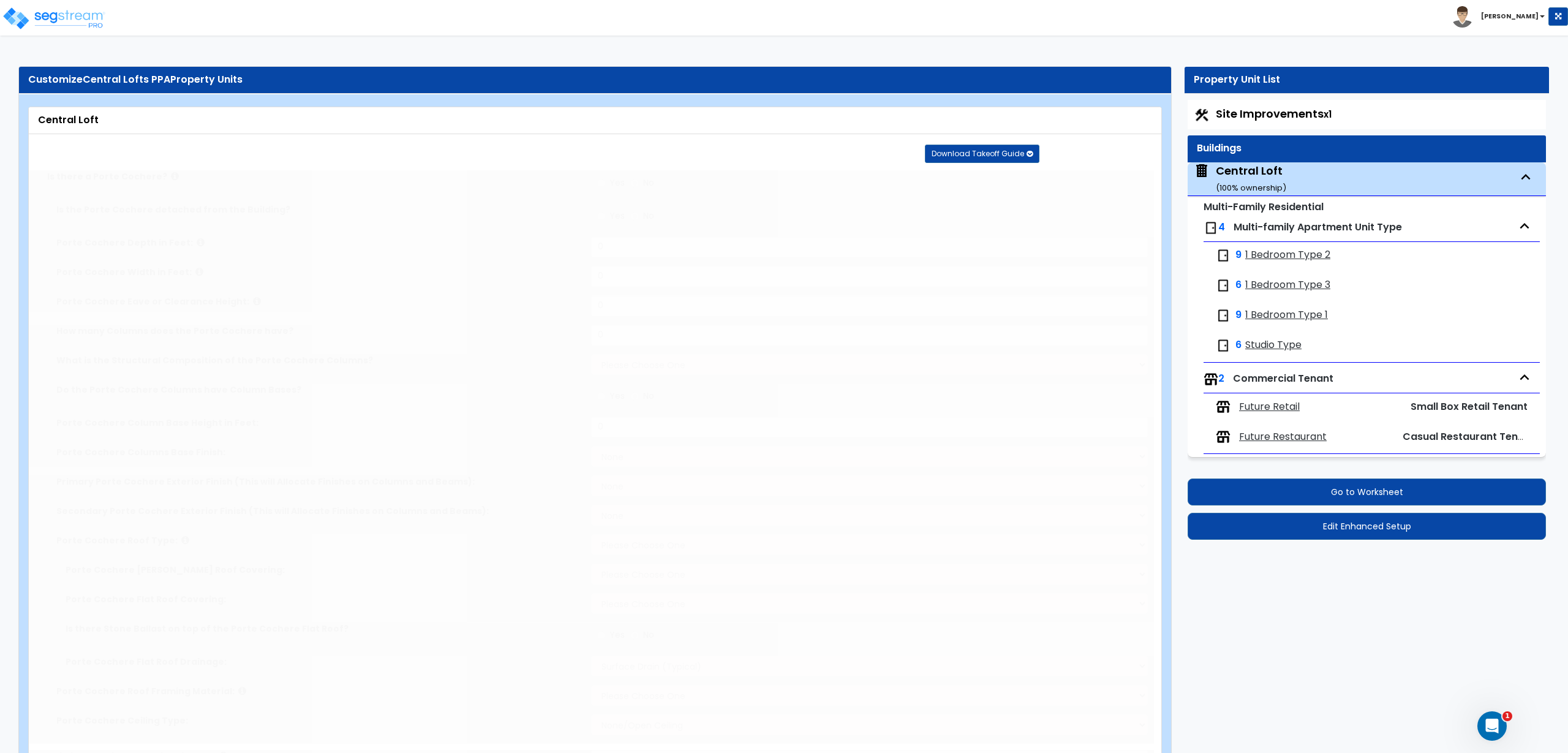
select select "2"
select select "3"
radio input "true"
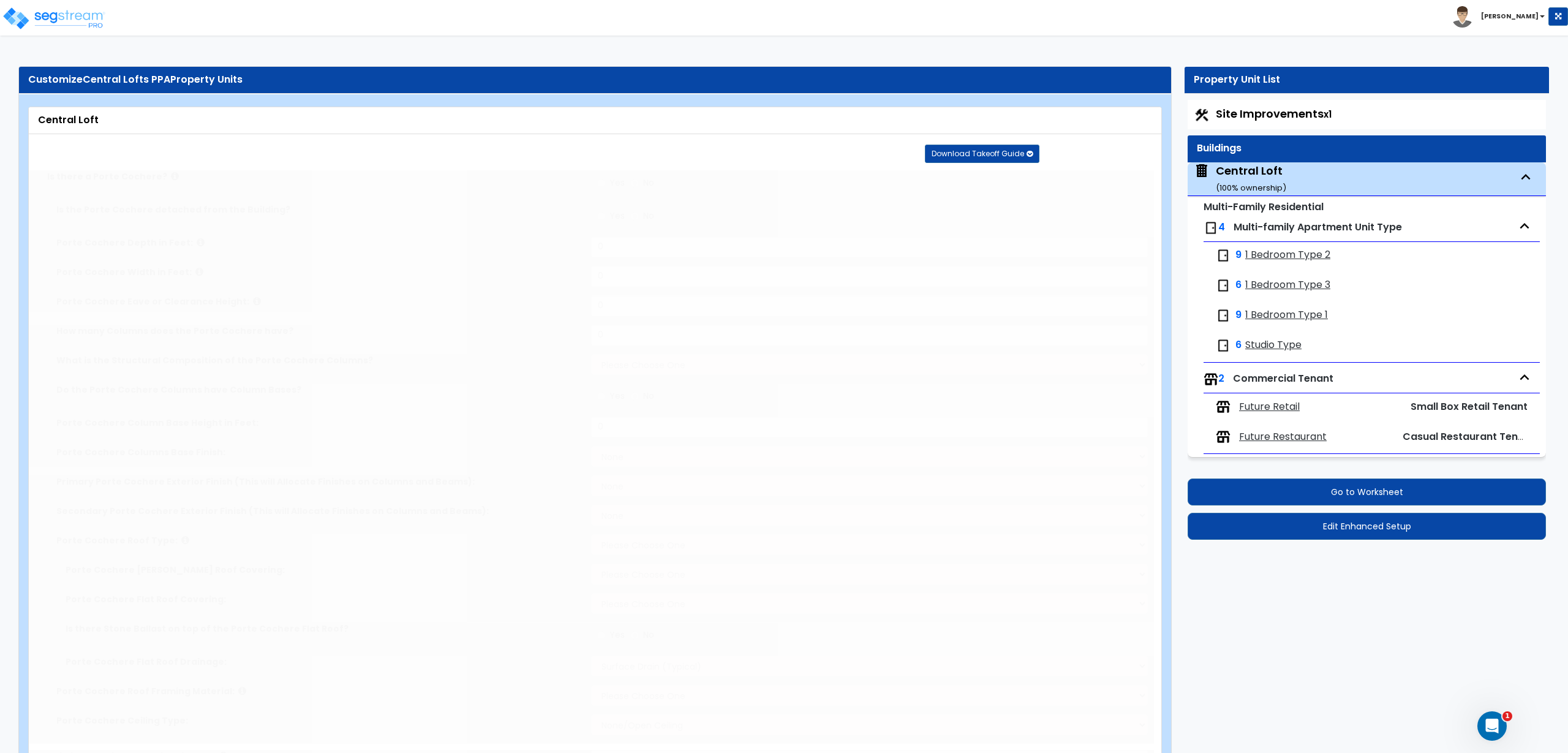
select select "2"
type input "393"
radio input "true"
type input "12"
type input "3"
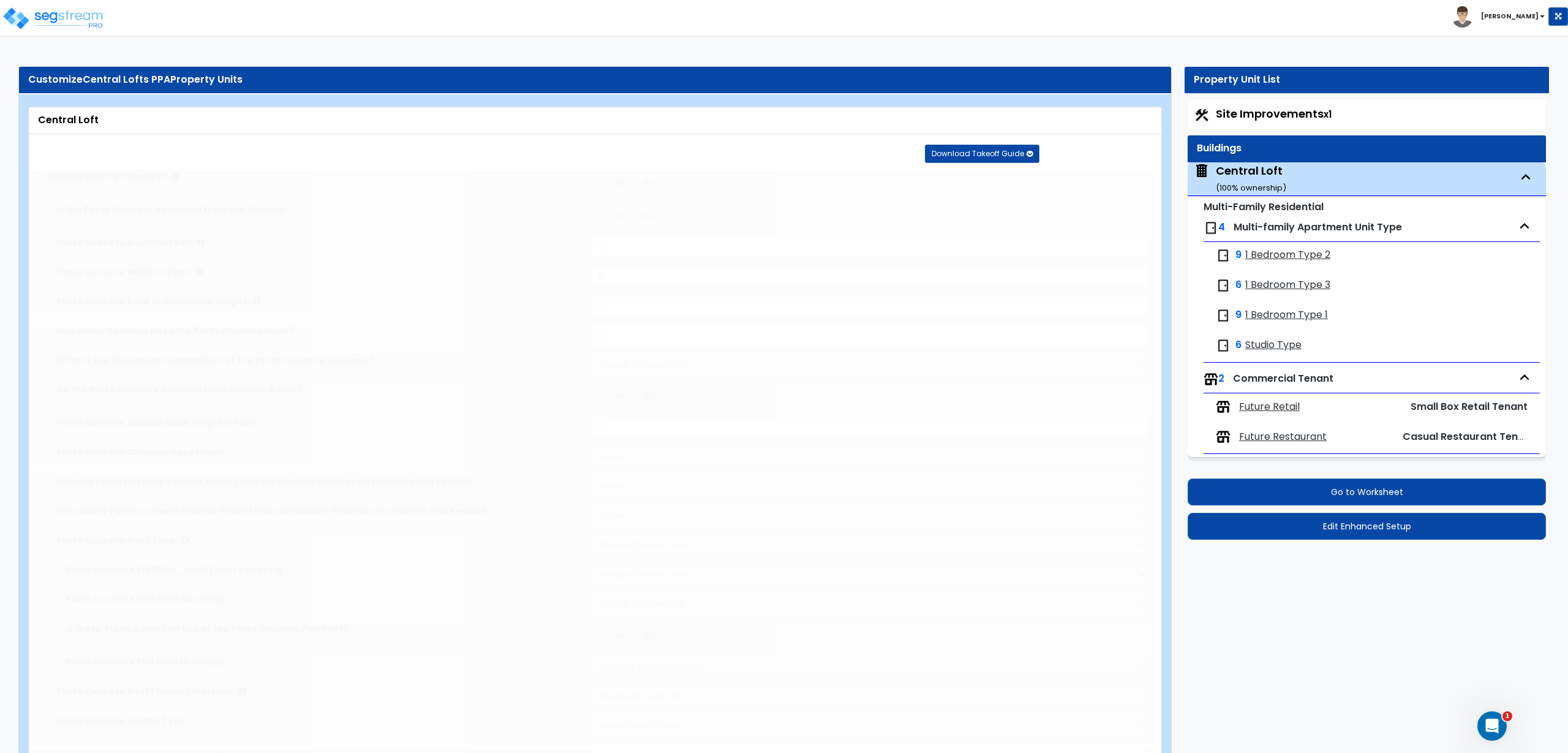
radio input "true"
type input "419"
radio input "true"
type input "5"
type input "4"
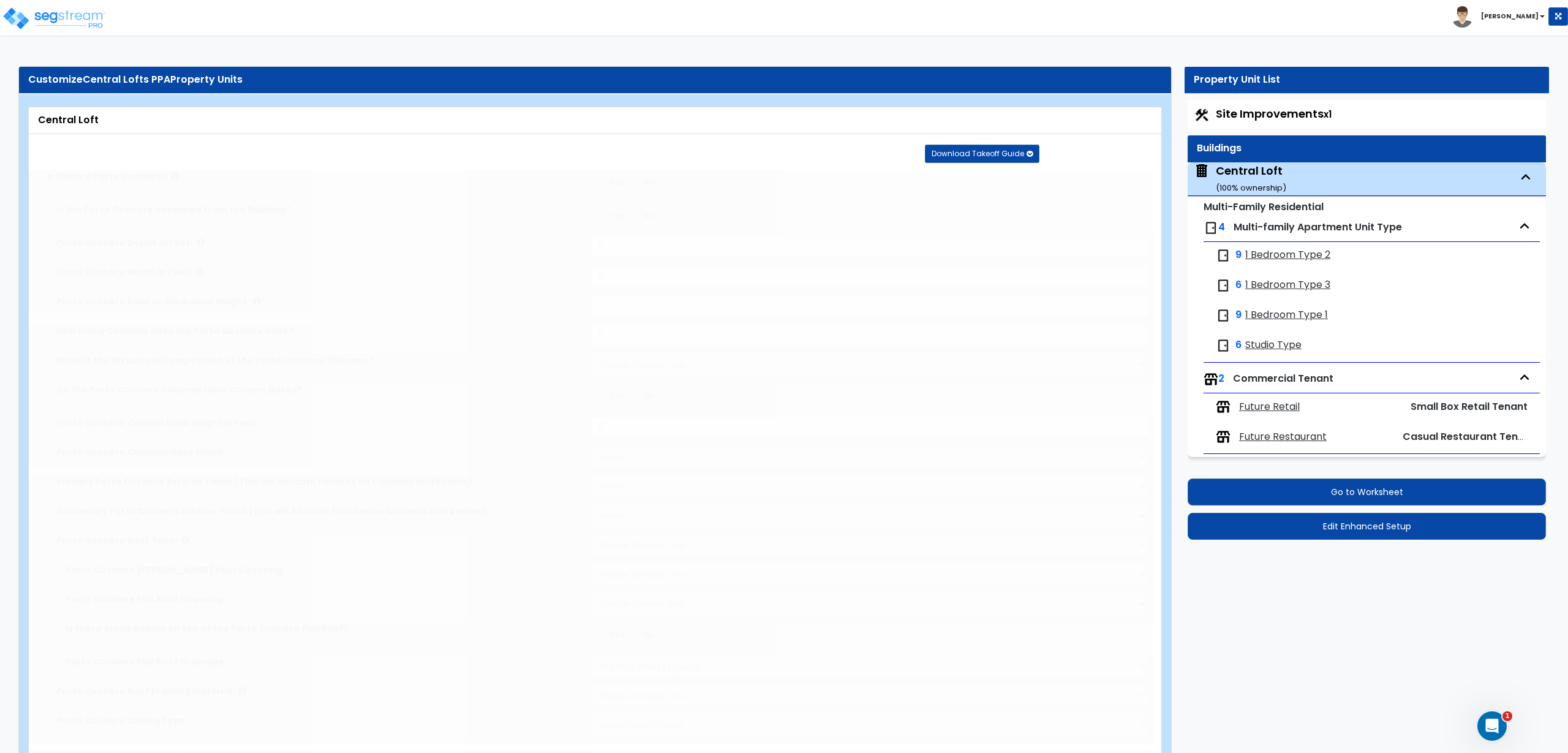
radio input "true"
type input "3"
radio input "true"
select select "1"
radio input "true"
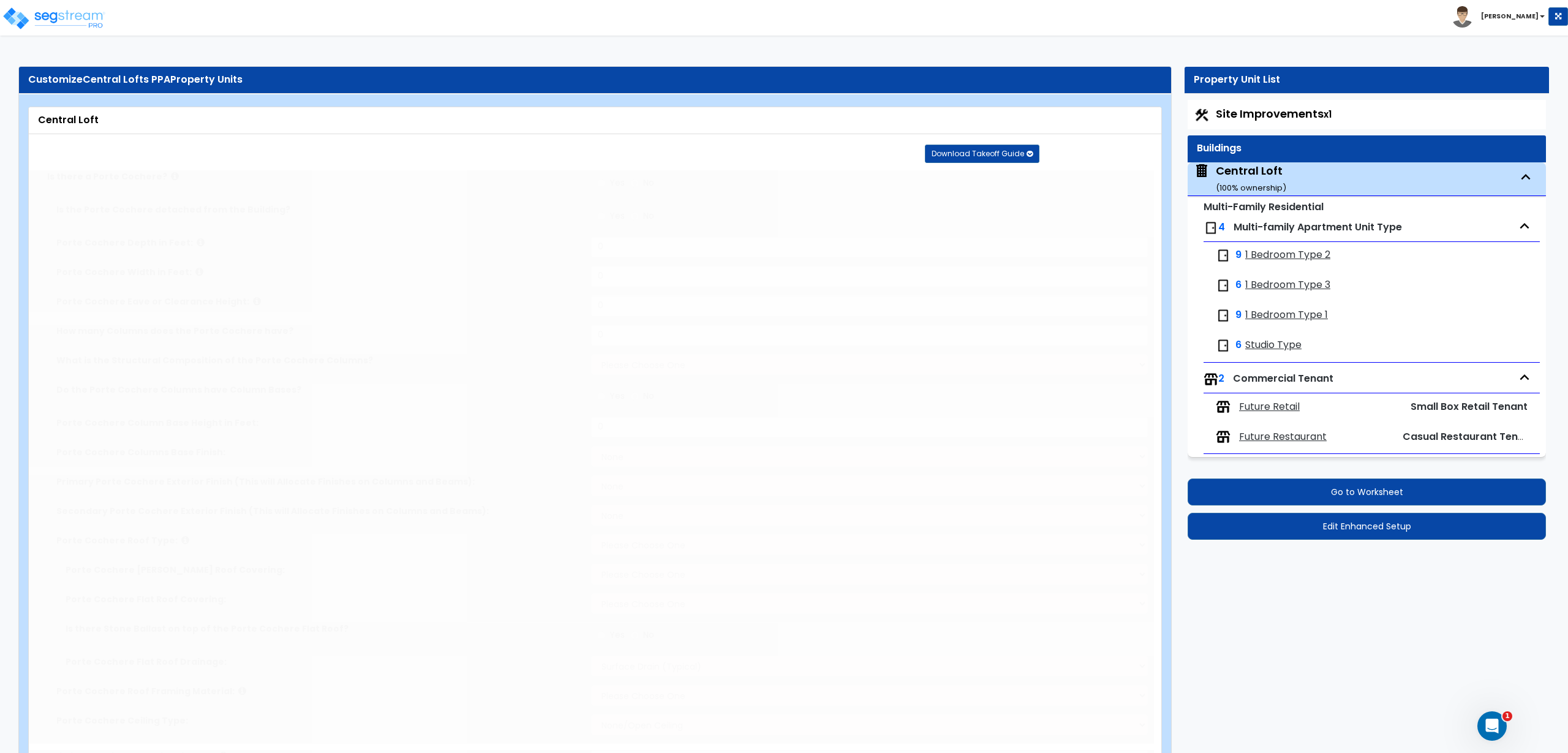
radio input "true"
type input "955"
select select "2"
select select "3"
select select "2"
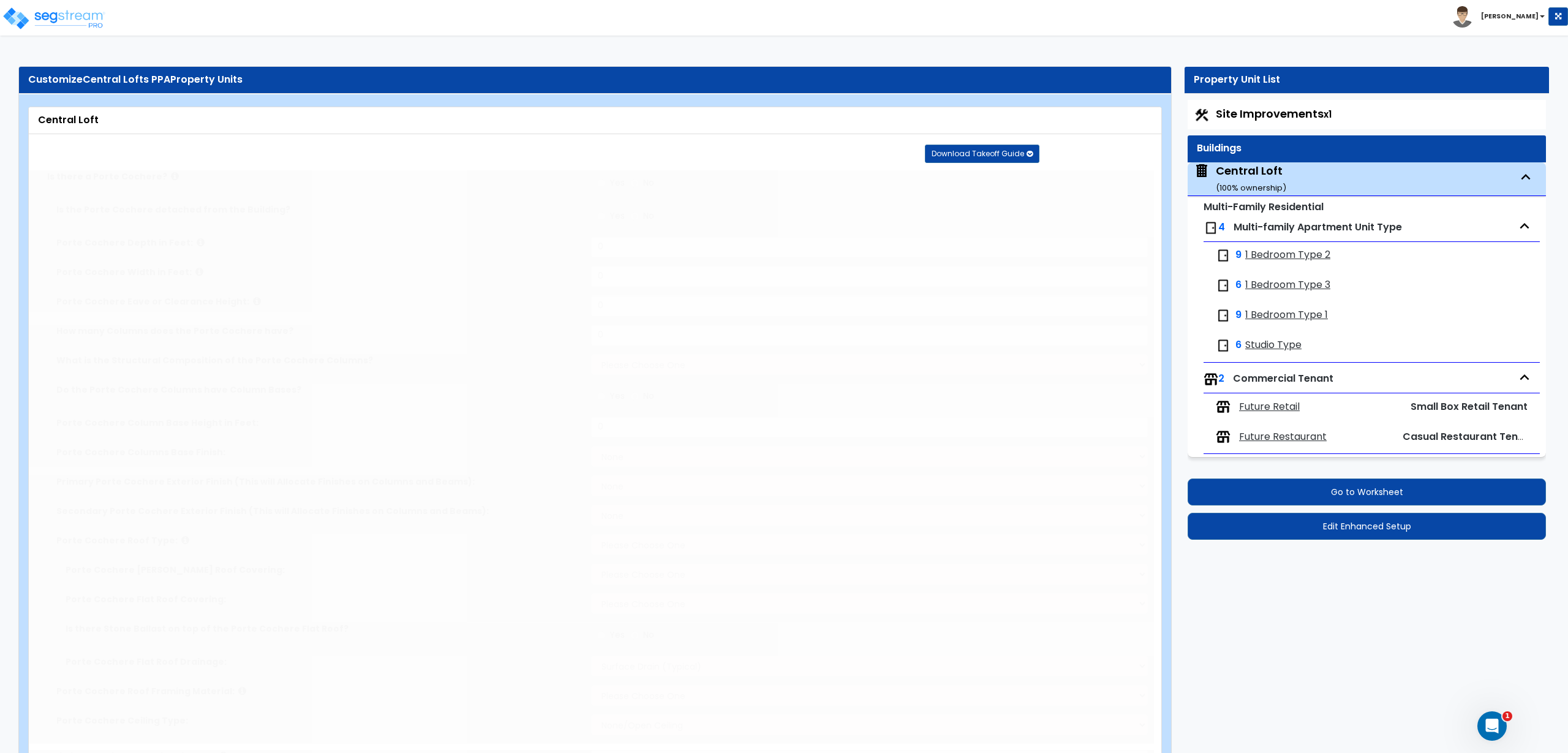
type input "70"
select select "3"
type input "25"
select select "1"
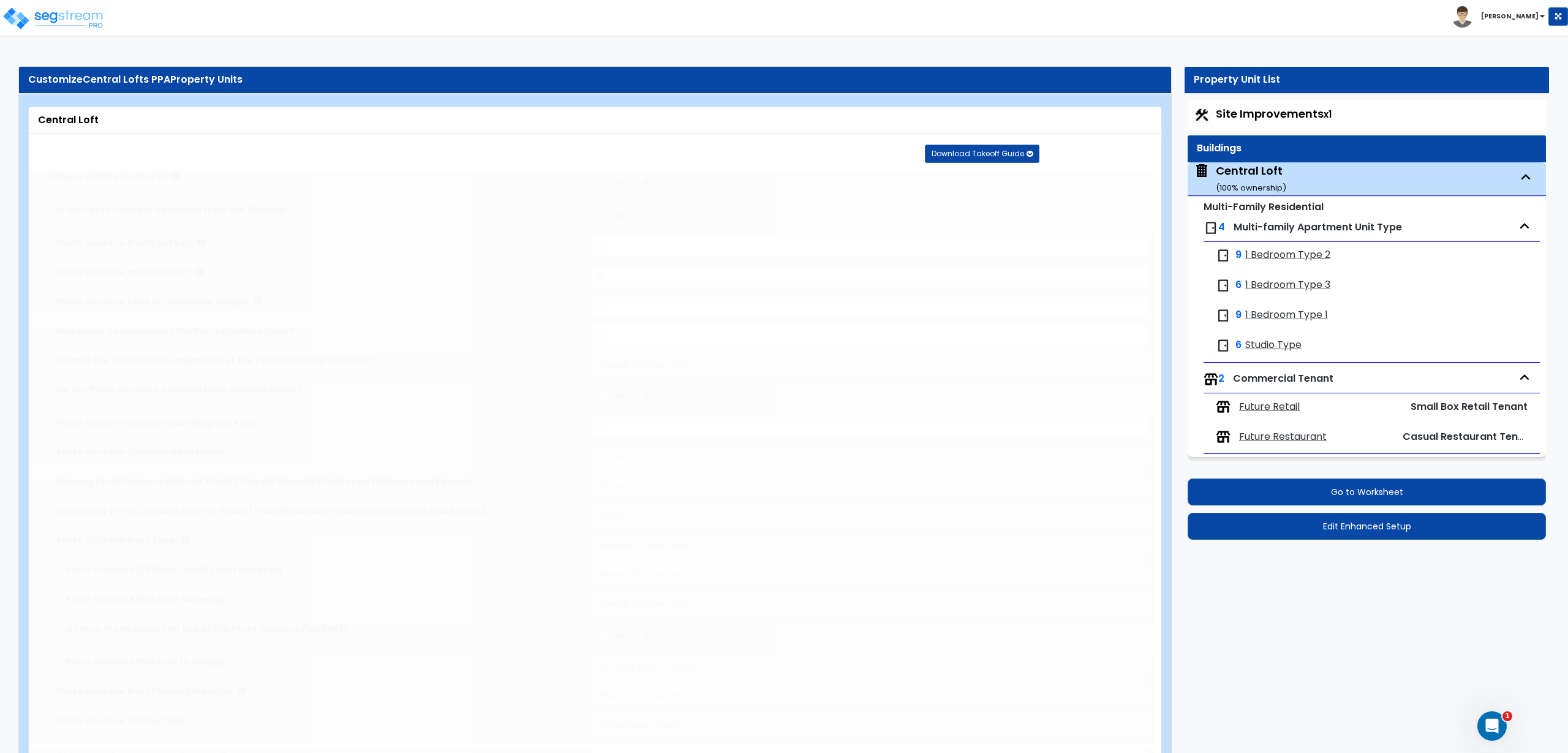
select select "2"
select select "1"
select select "5"
select select "1"
select select "2"
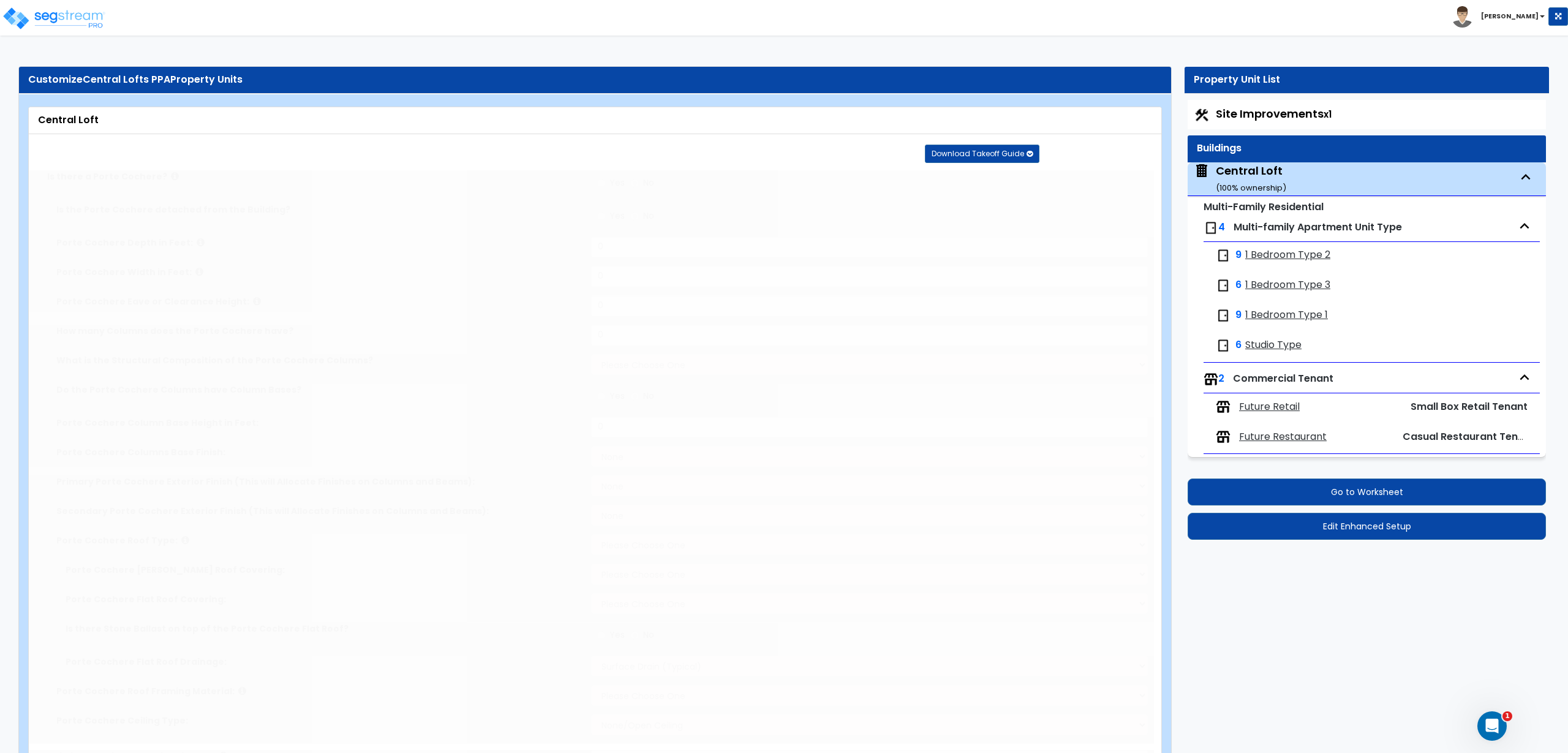
radio input "true"
select select "5"
type input "408"
radio input "true"
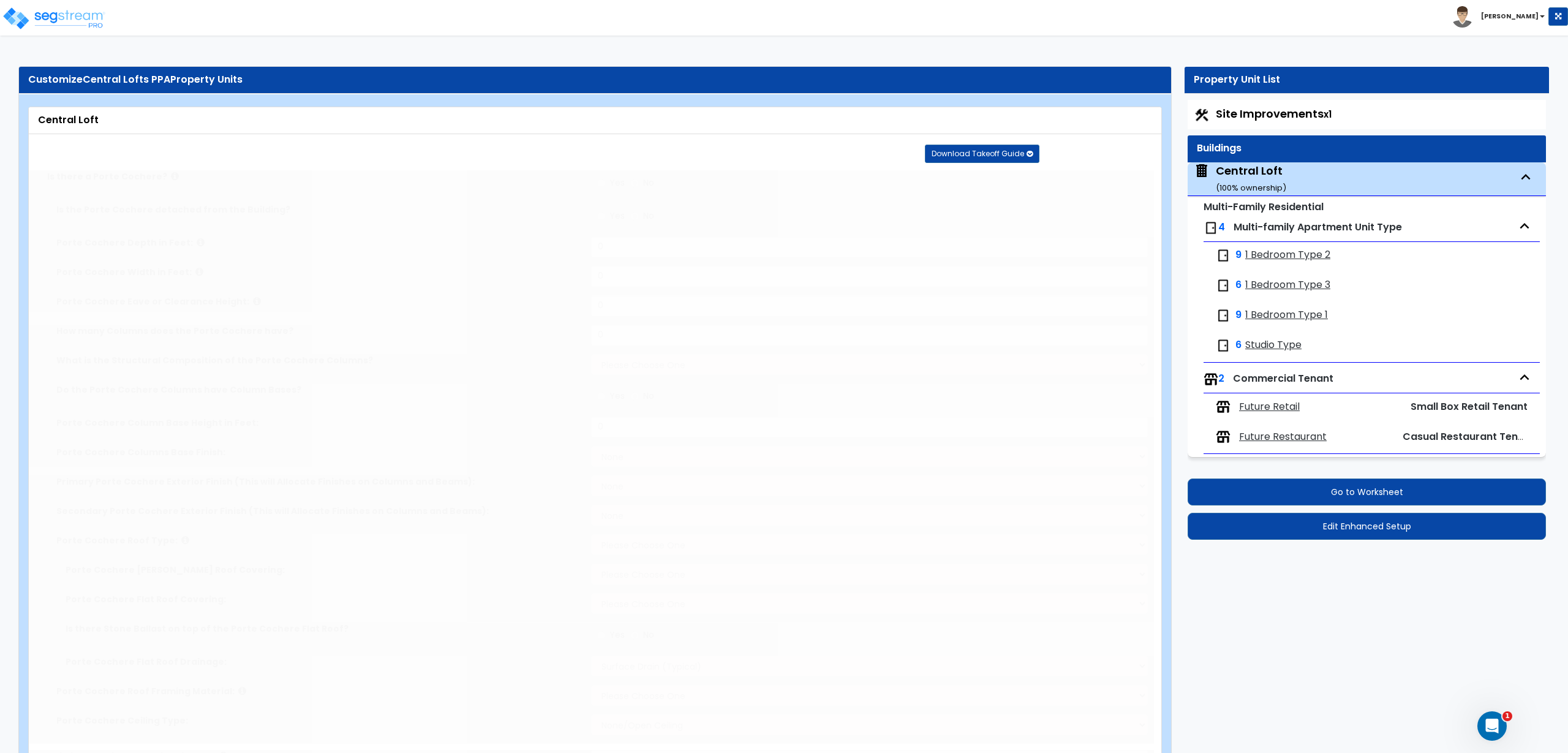
type input "160"
radio input "true"
select select "2"
type input "212"
radio input "true"
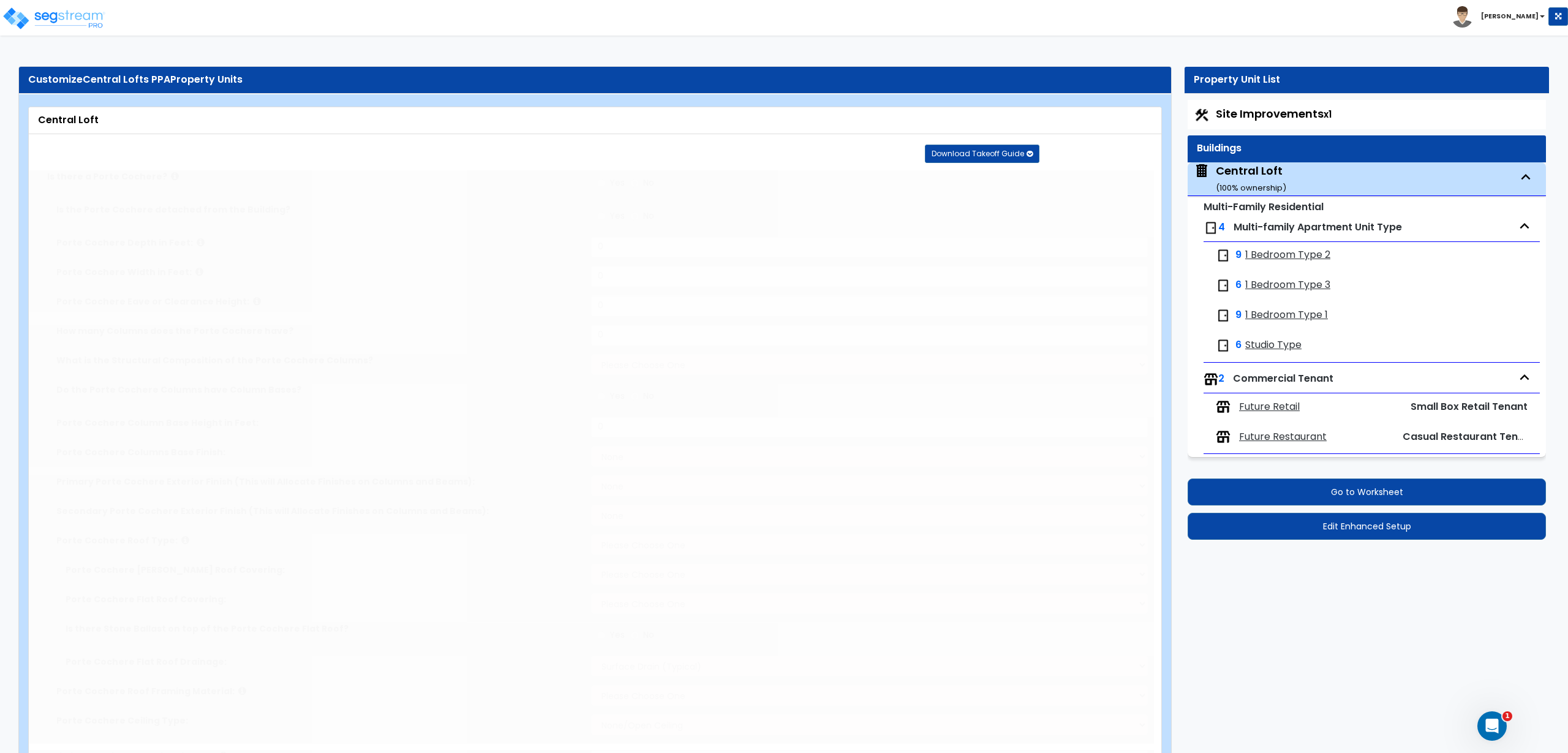
select select "1"
select select "3"
select select "5"
type input "50"
select select "1"
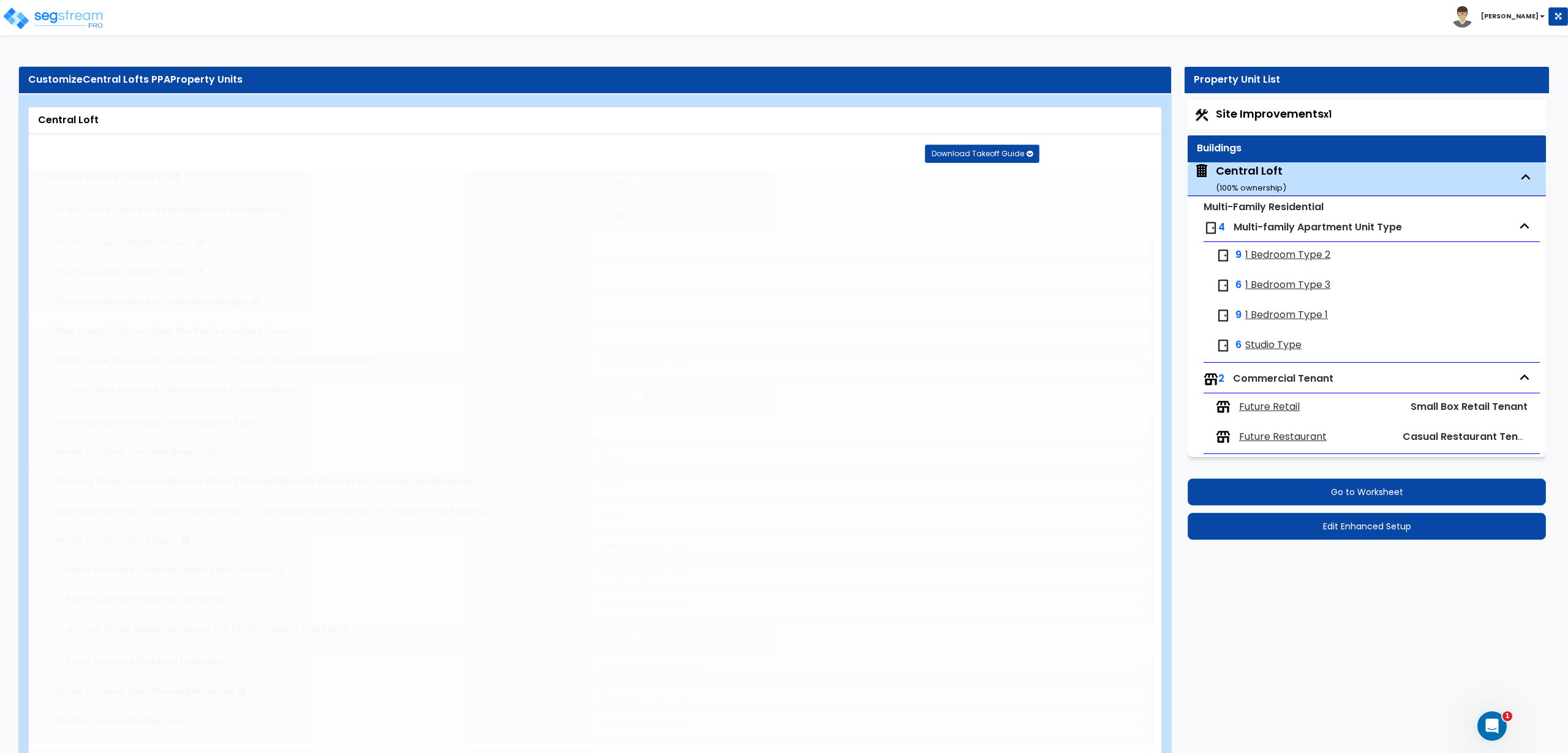
type input "40"
select select "6"
radio input "true"
type input "5"
type input "12"
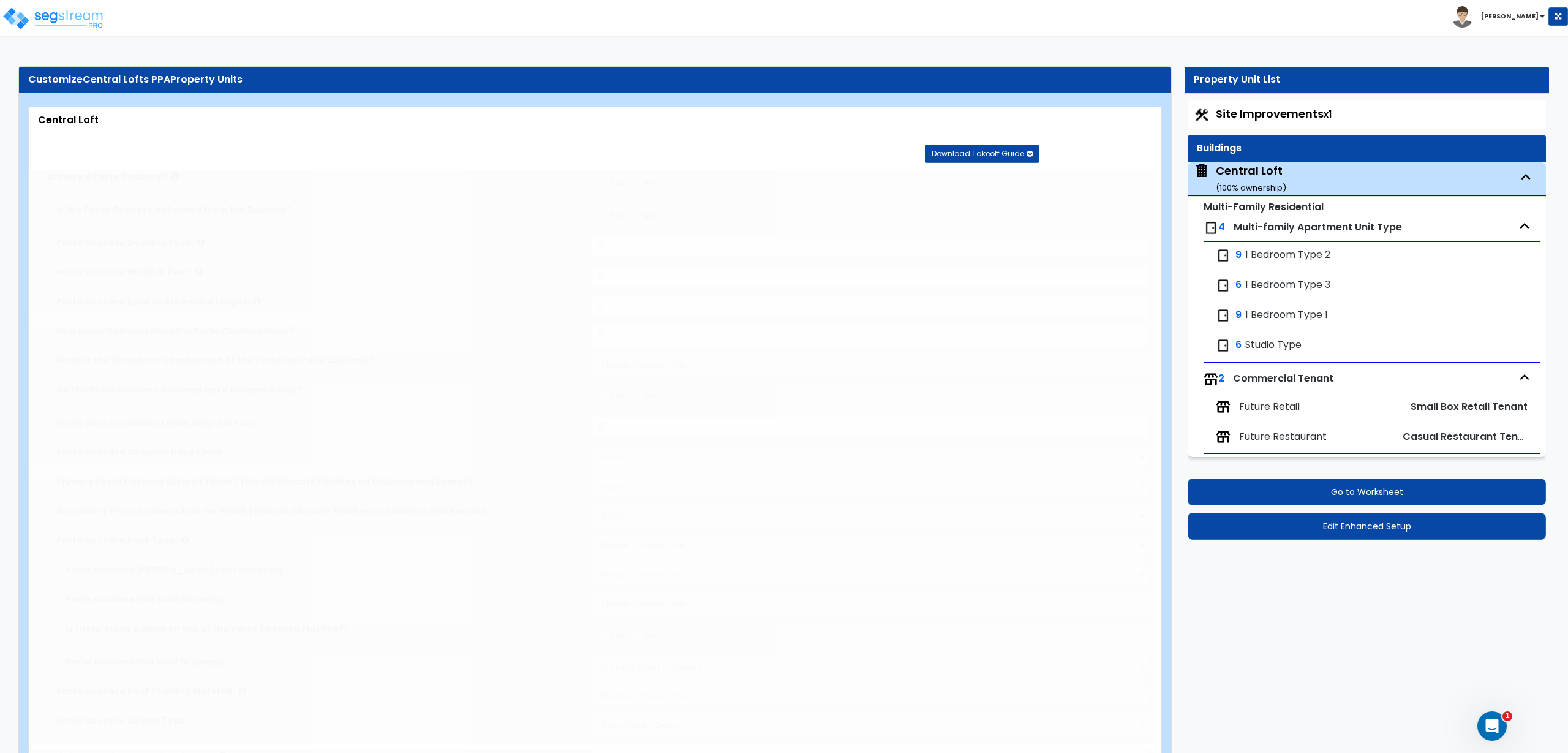
radio input "true"
type input "1"
radio input "true"
type input "39"
radio input "true"
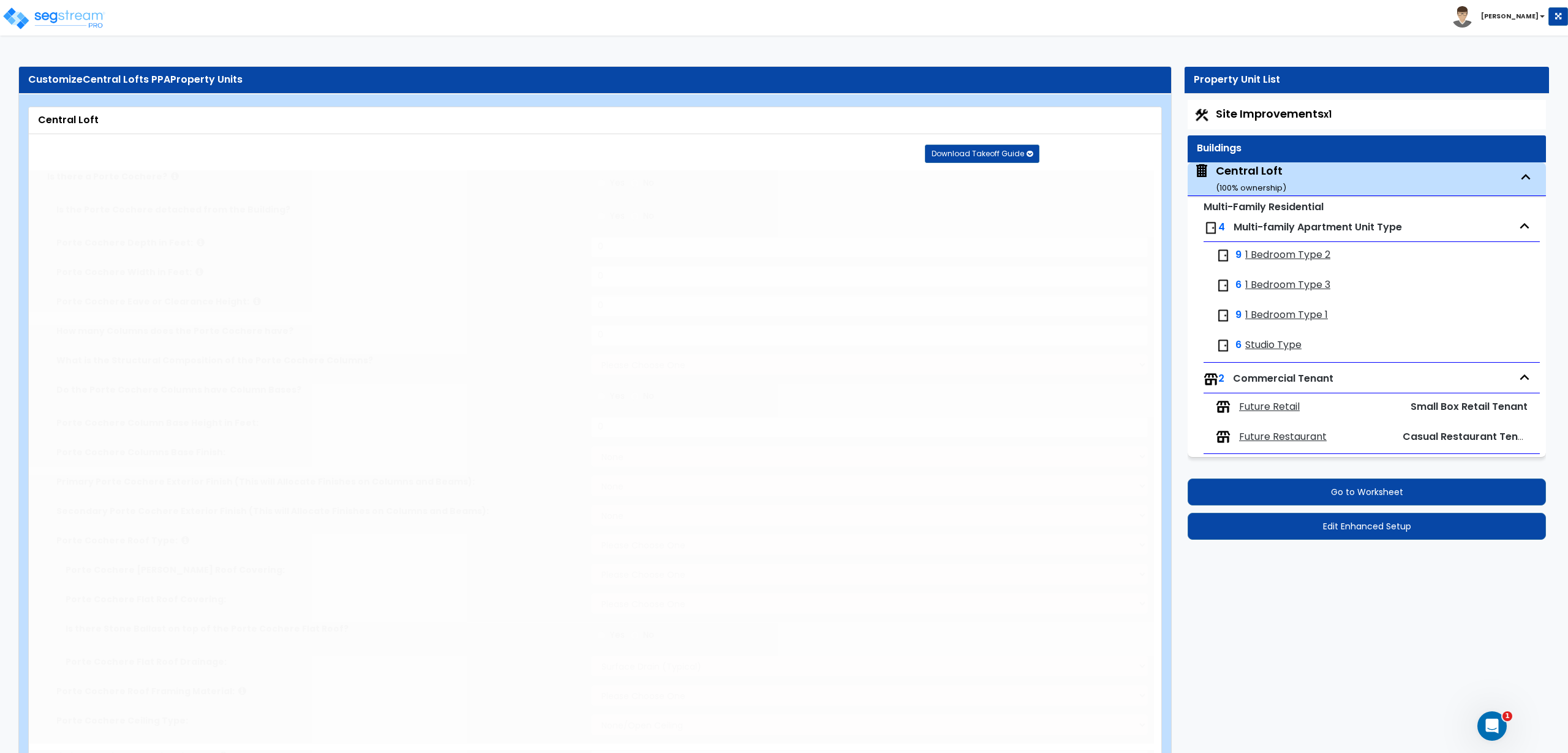
select select "1"
radio input "true"
select select "1"
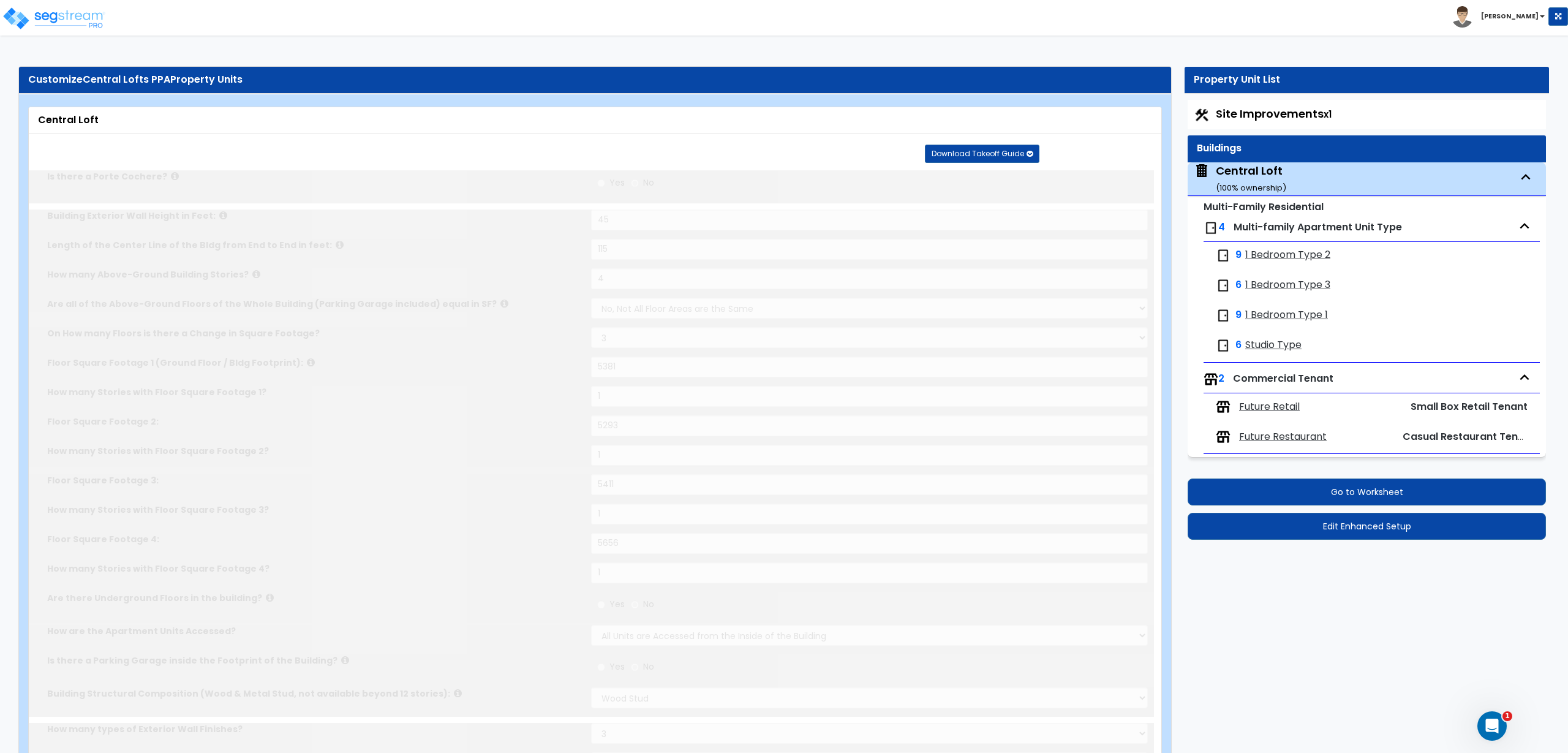
select select "1"
type input "1"
select select "1"
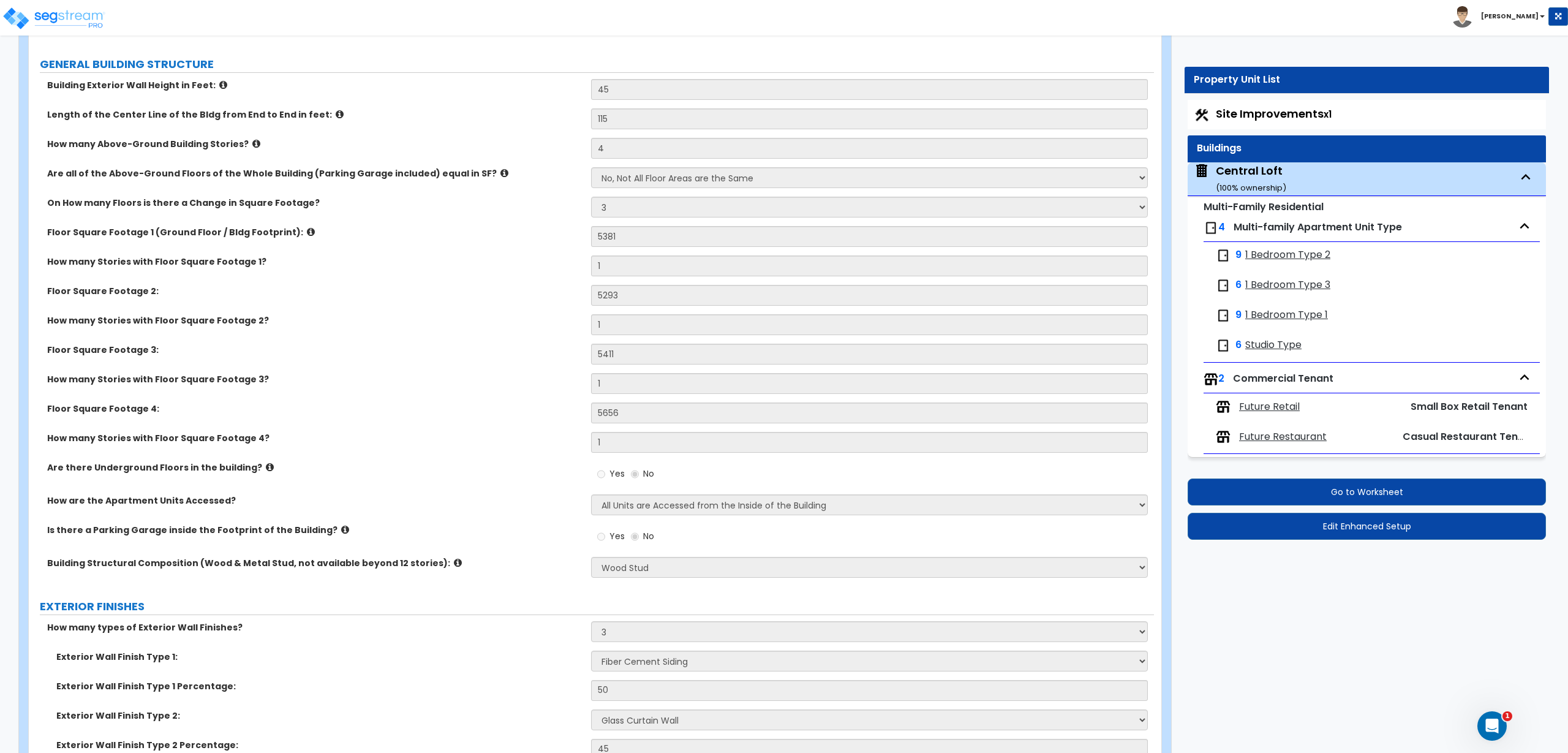
scroll to position [141, 0]
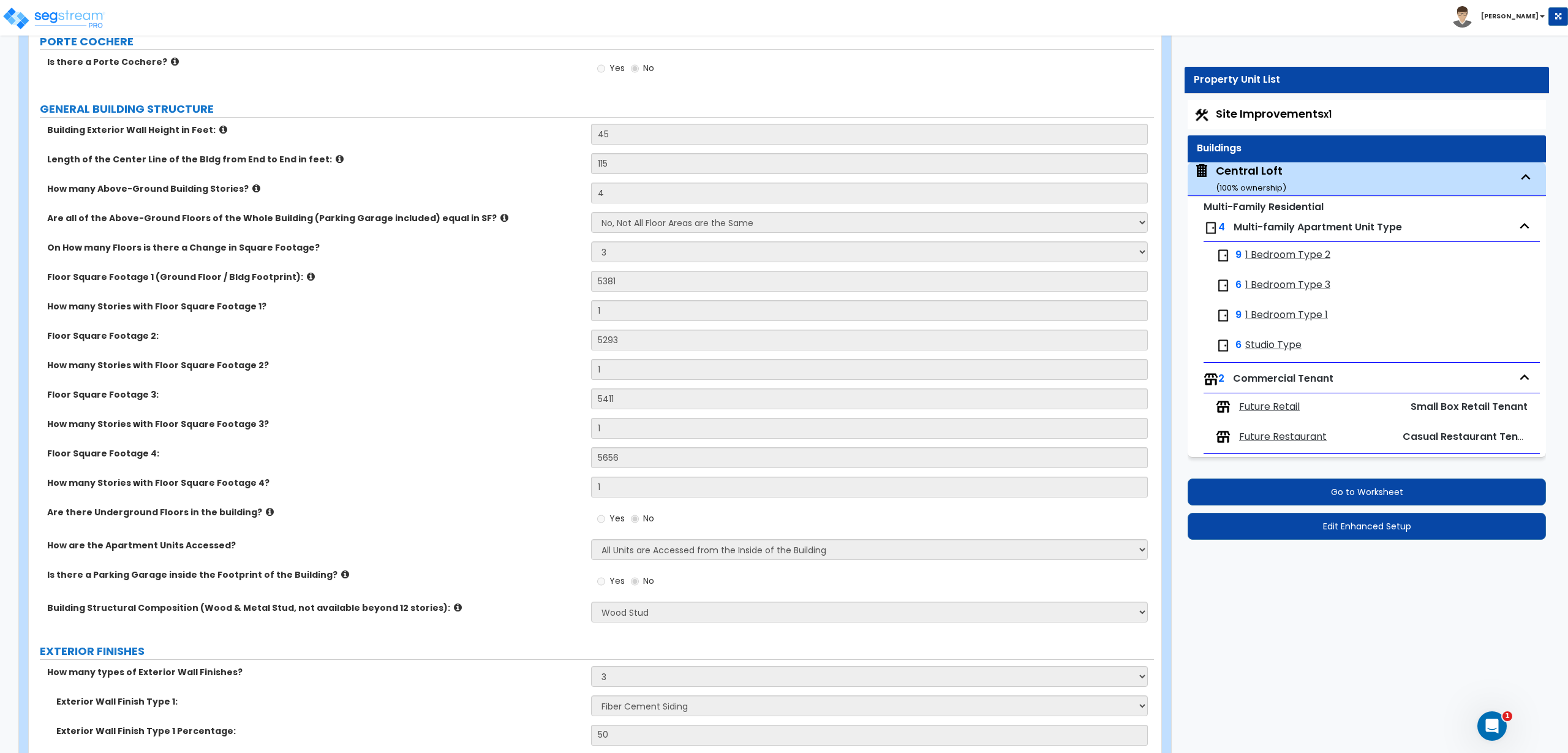
click at [367, 446] on div "How many Stories with Floor Square Footage 3? 1" at bounding box center [591, 433] width 1125 height 30
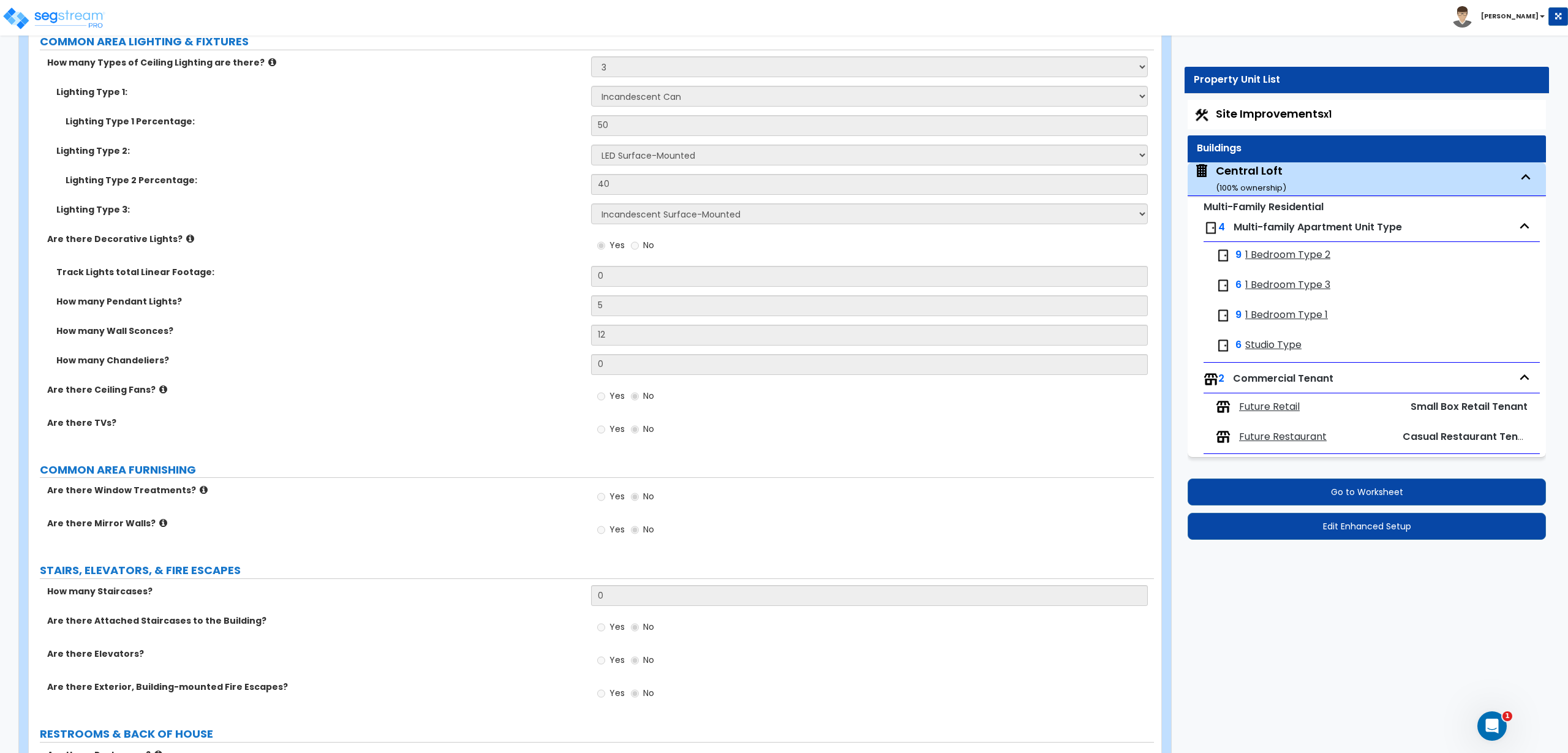
scroll to position [4004, 0]
